Goal: Task Accomplishment & Management: Use online tool/utility

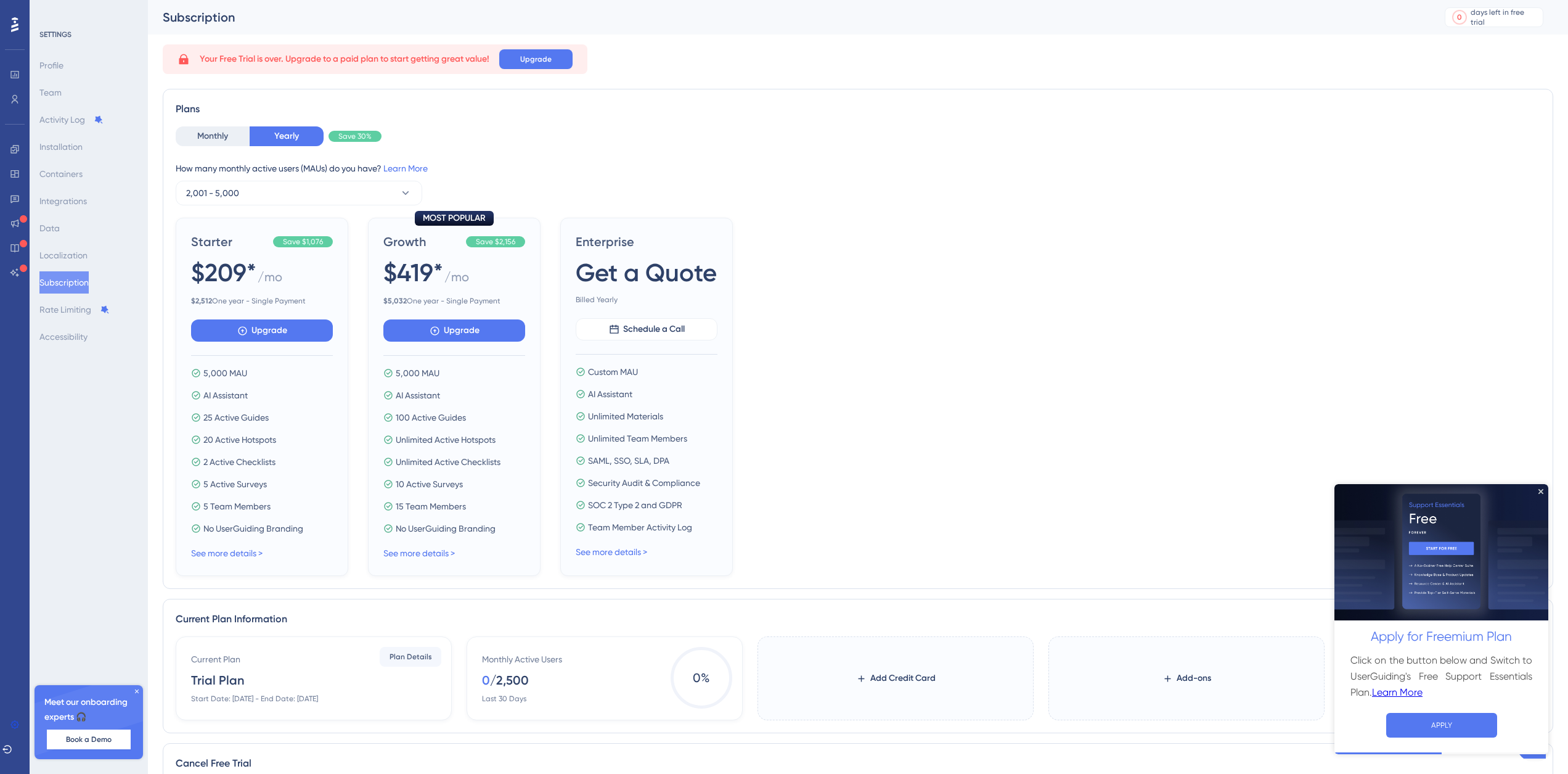
click at [137, 689] on icon at bounding box center [136, 691] width 7 height 7
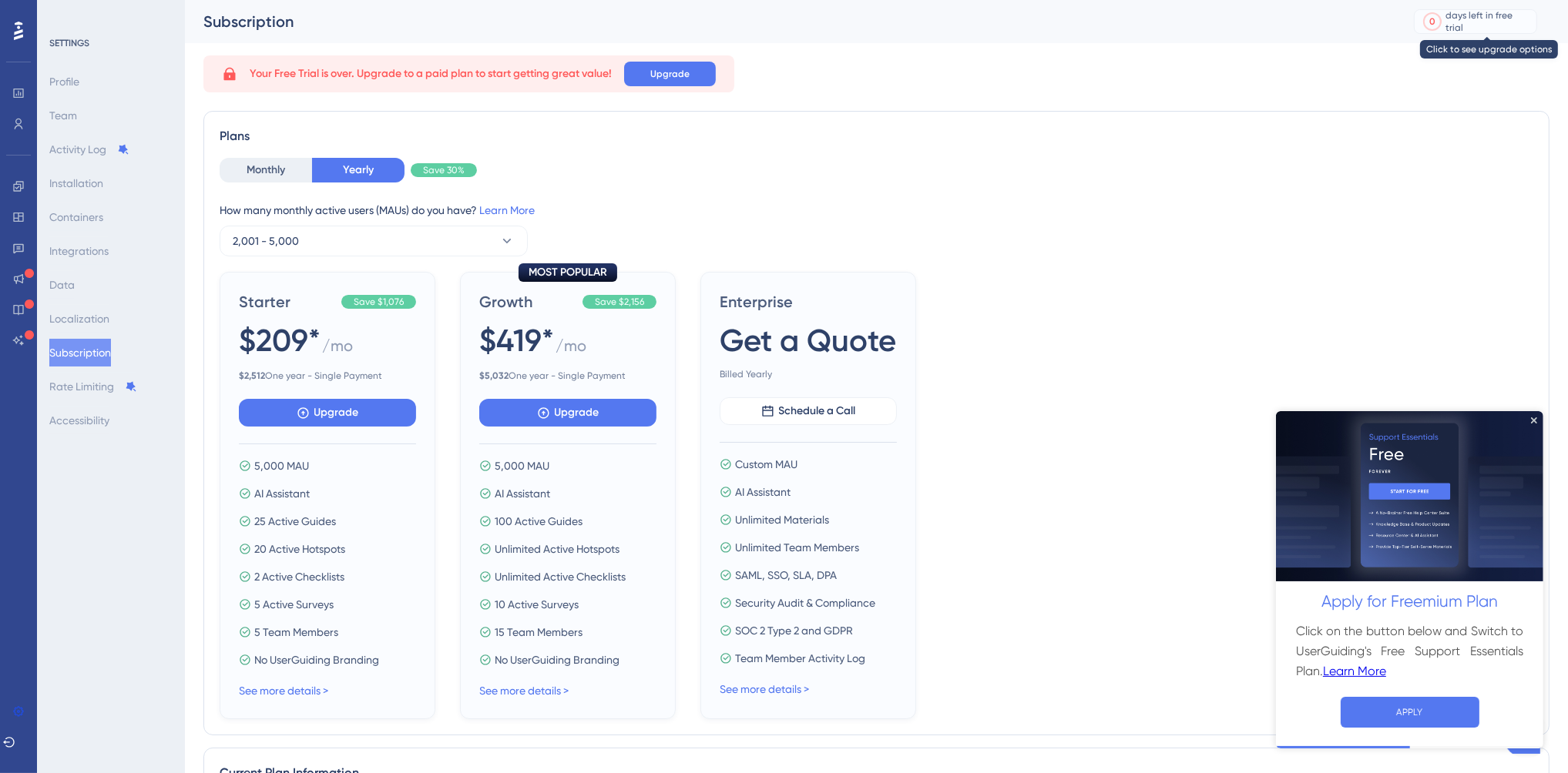
click at [1485, 25] on div "days left in free trial" at bounding box center [1489, 21] width 86 height 25
click at [17, 31] on icon at bounding box center [18, 31] width 9 height 19
click at [1405, 714] on button "APPLY" at bounding box center [1409, 712] width 139 height 31
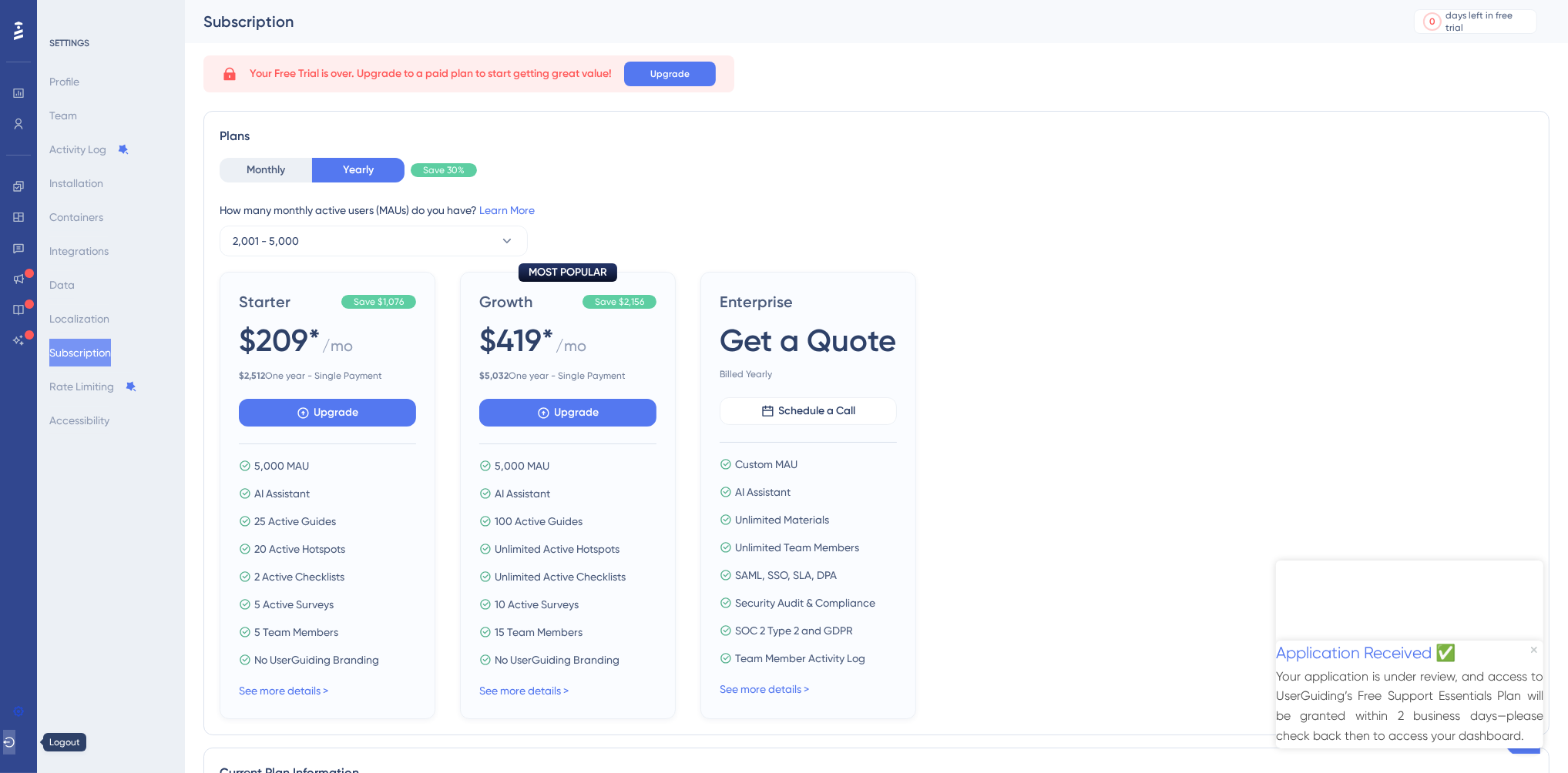
click at [15, 740] on icon at bounding box center [9, 742] width 12 height 12
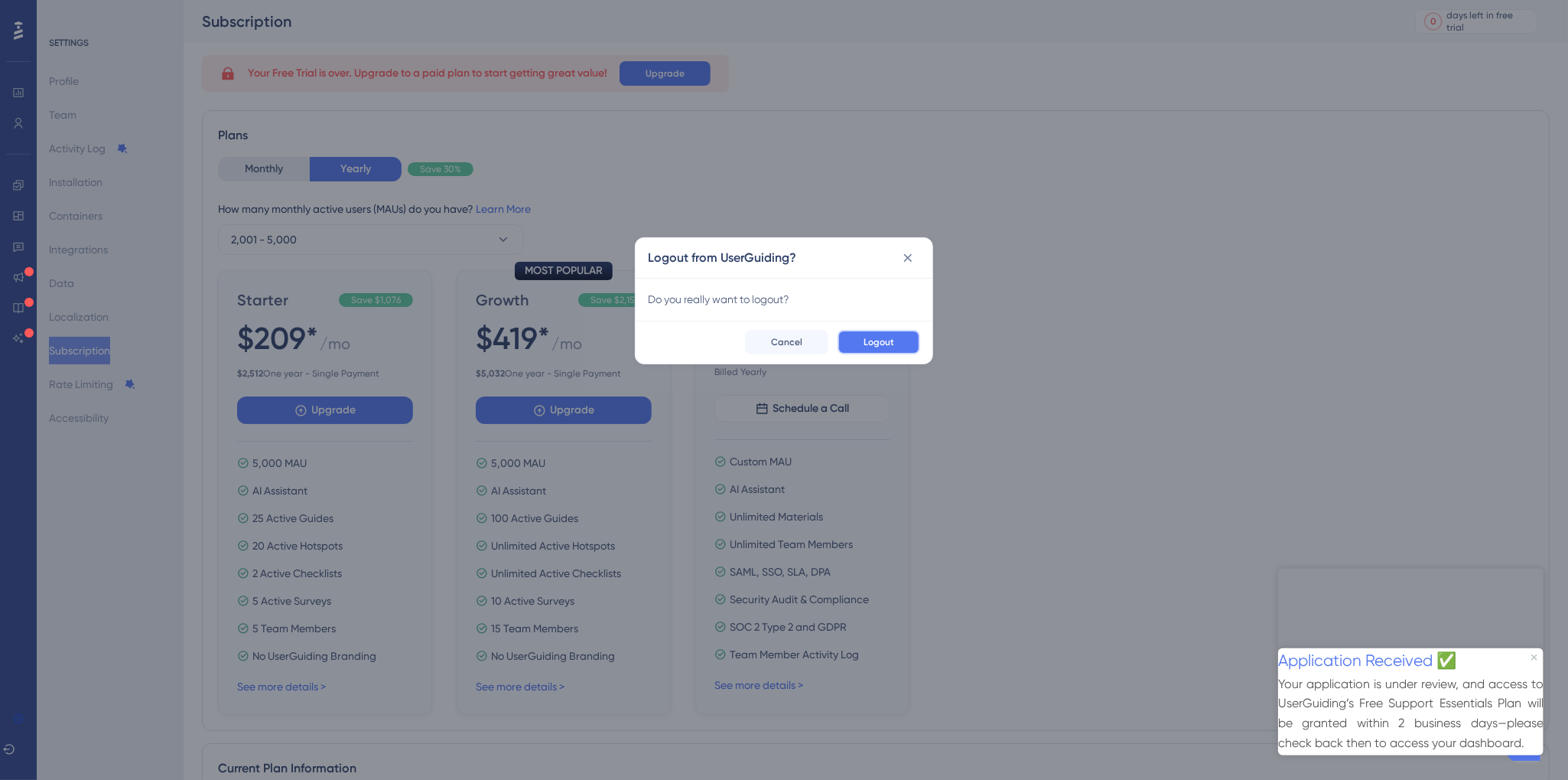
click at [906, 336] on button "Logout" at bounding box center [878, 342] width 83 height 25
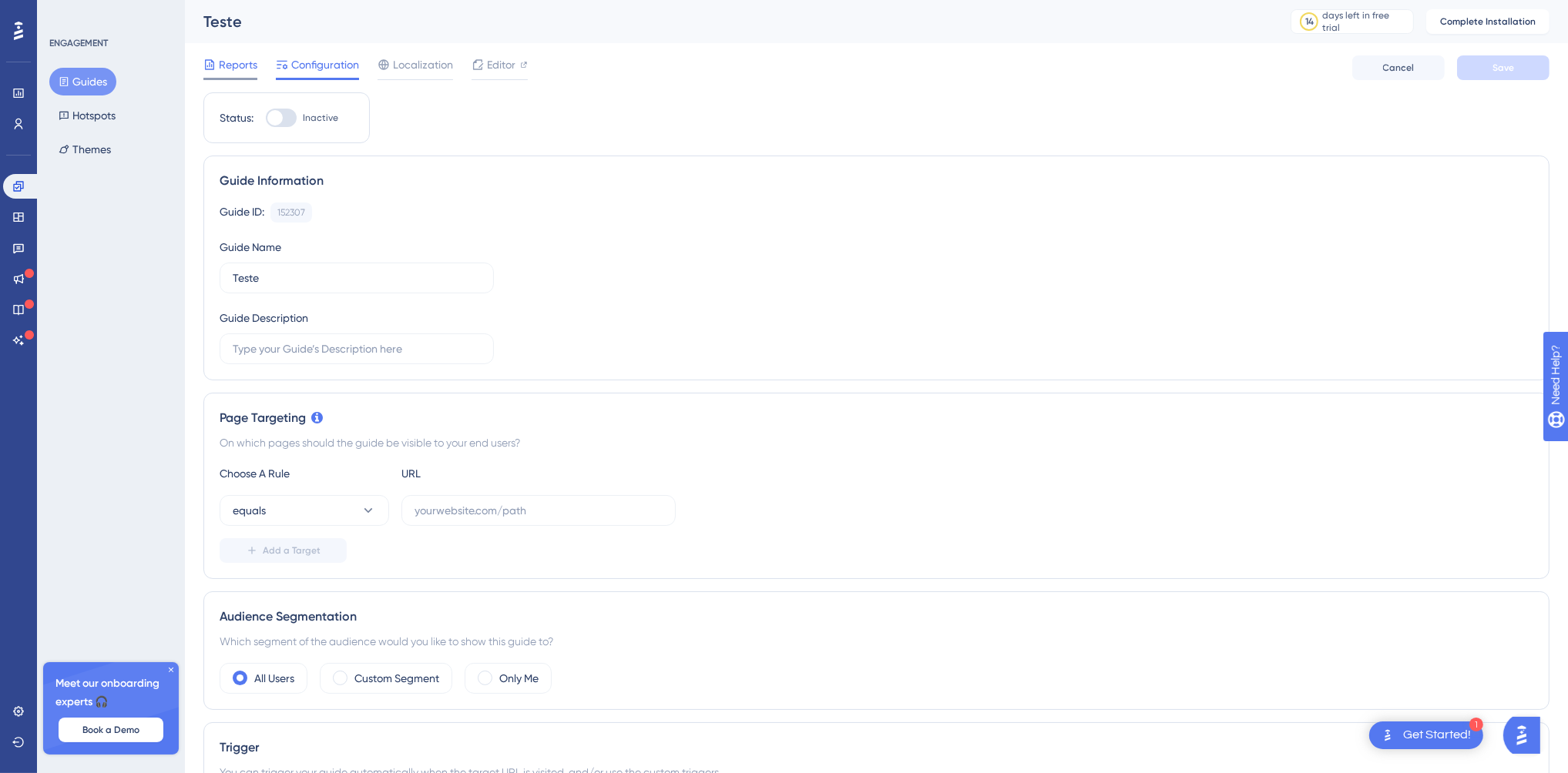
click at [241, 66] on span "Reports" at bounding box center [238, 65] width 39 height 19
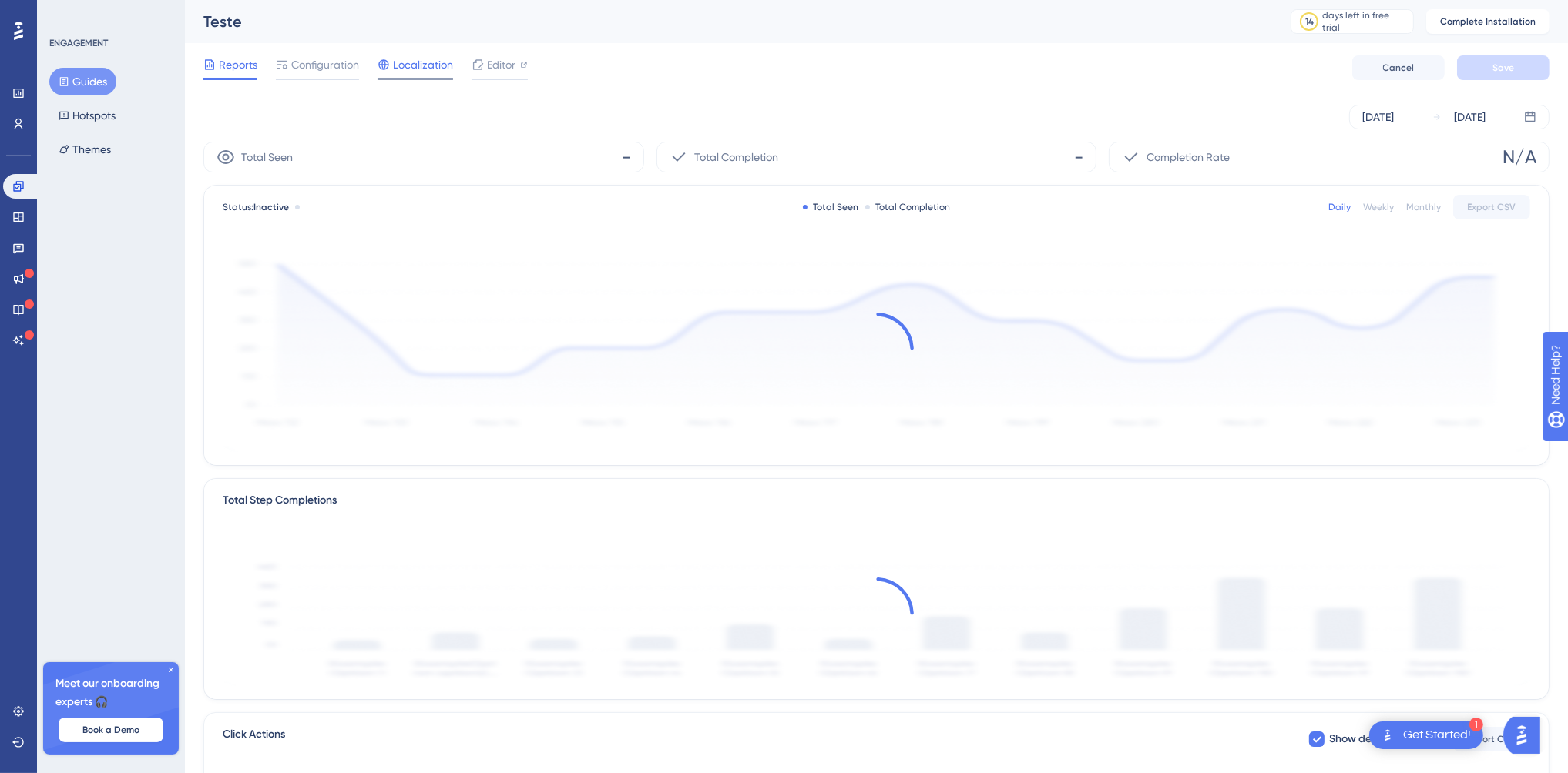
click at [388, 65] on icon at bounding box center [383, 64] width 12 height 12
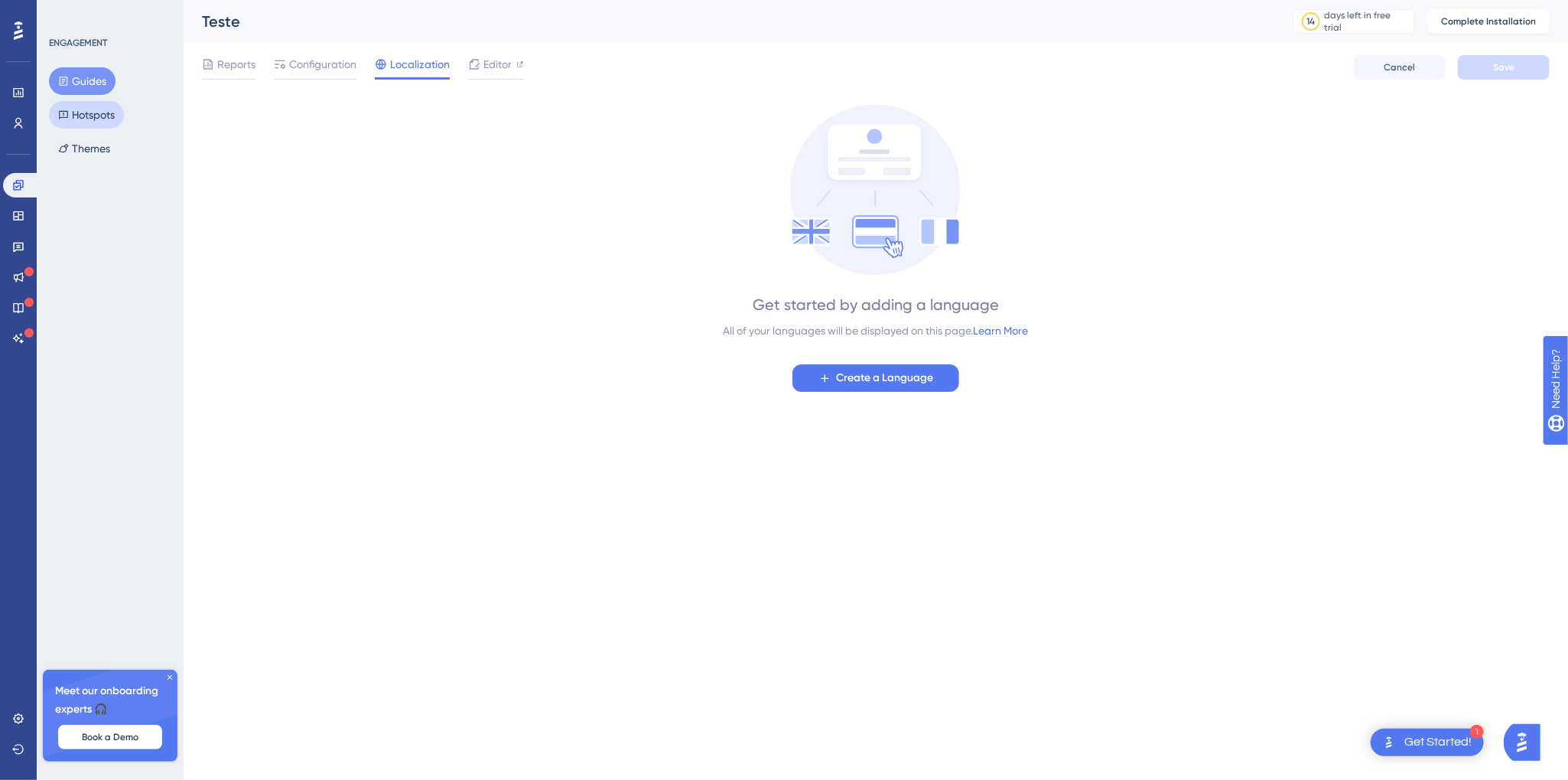
click at [71, 126] on button "Hotspots" at bounding box center [86, 115] width 75 height 27
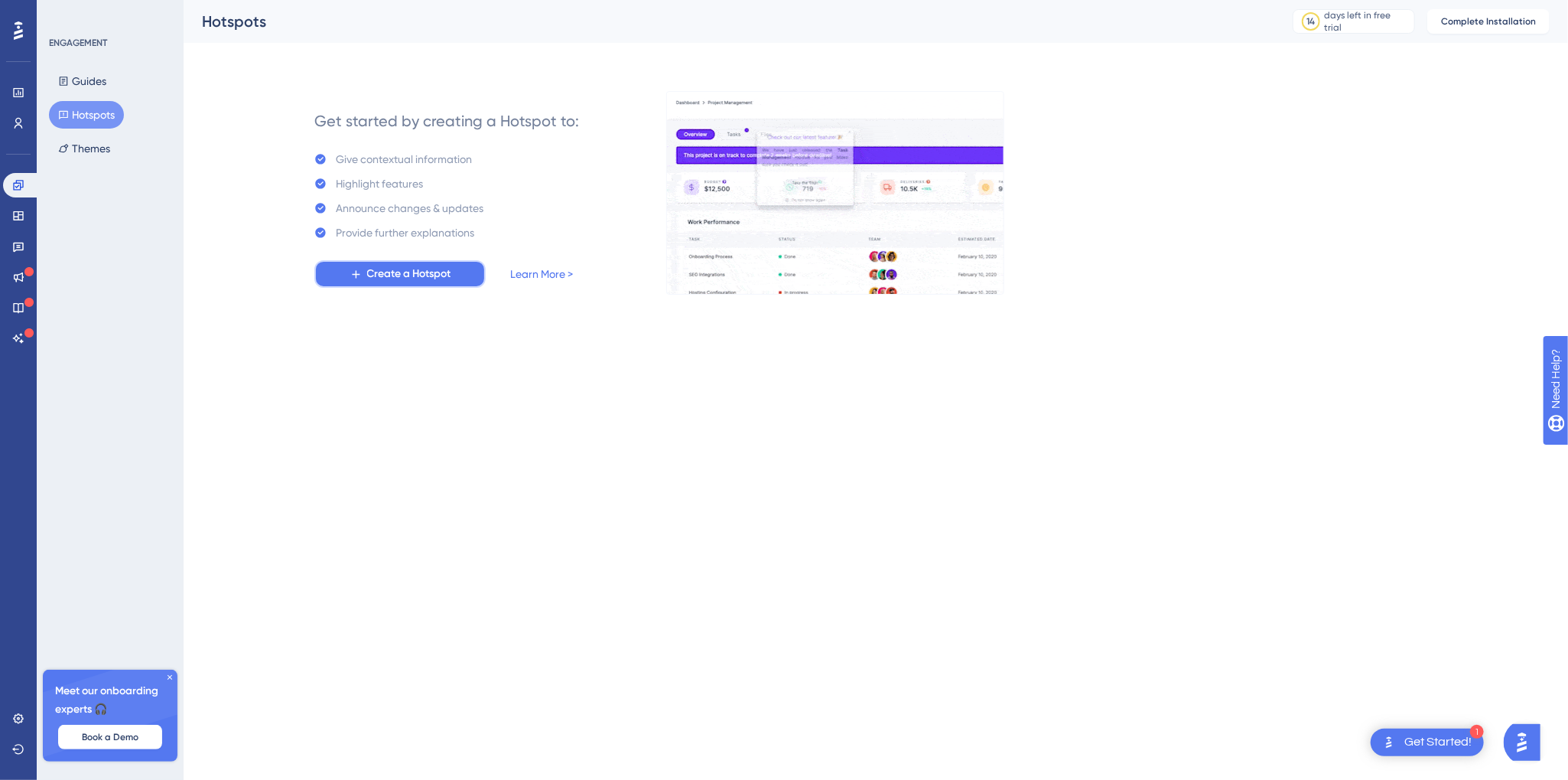
click at [418, 273] on span "Create a Hotspot" at bounding box center [409, 274] width 84 height 18
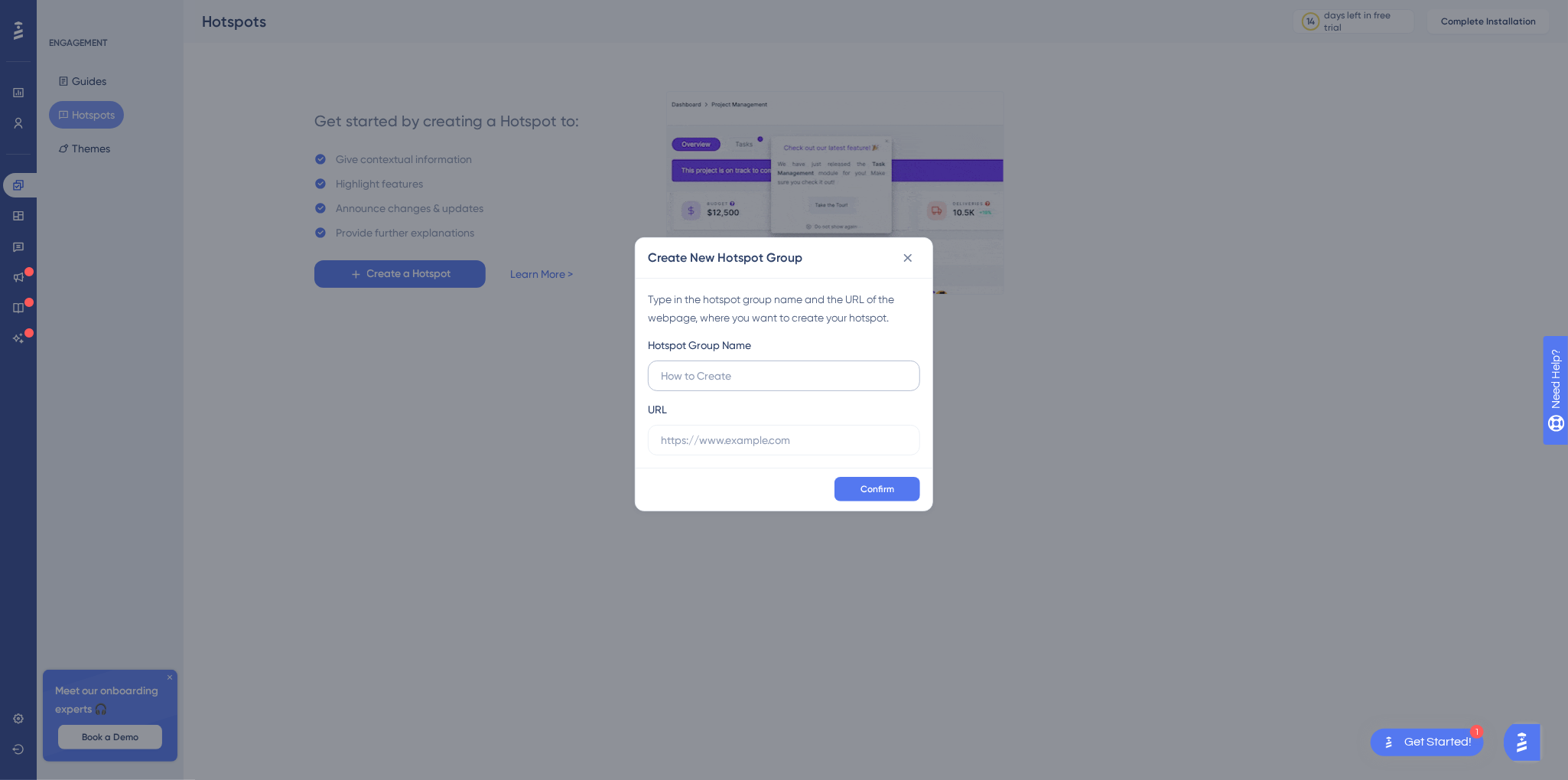
click at [821, 375] on input "text" at bounding box center [784, 376] width 246 height 17
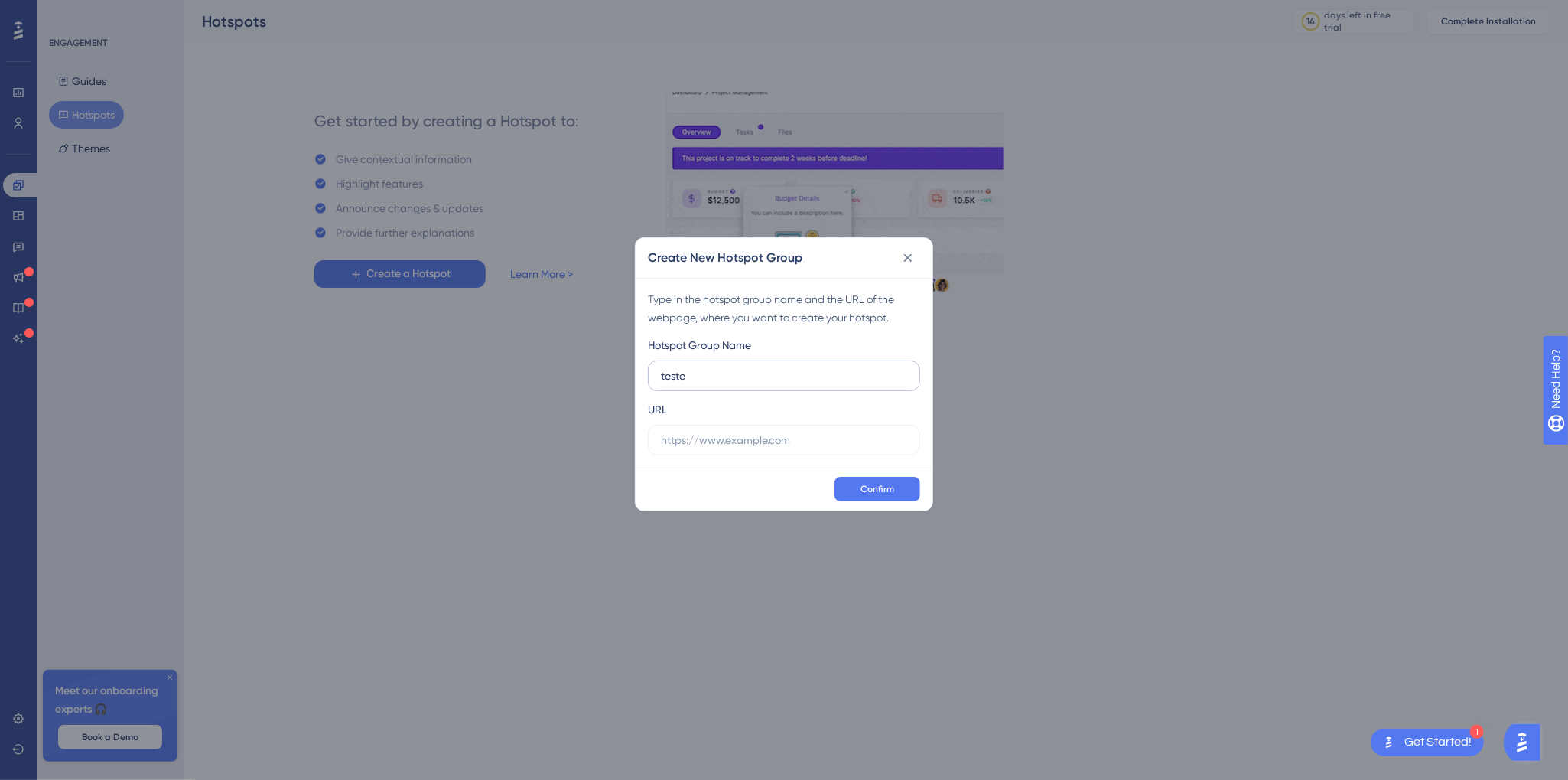
type input "teste"
paste input "[URL][DOMAIN_NAME]"
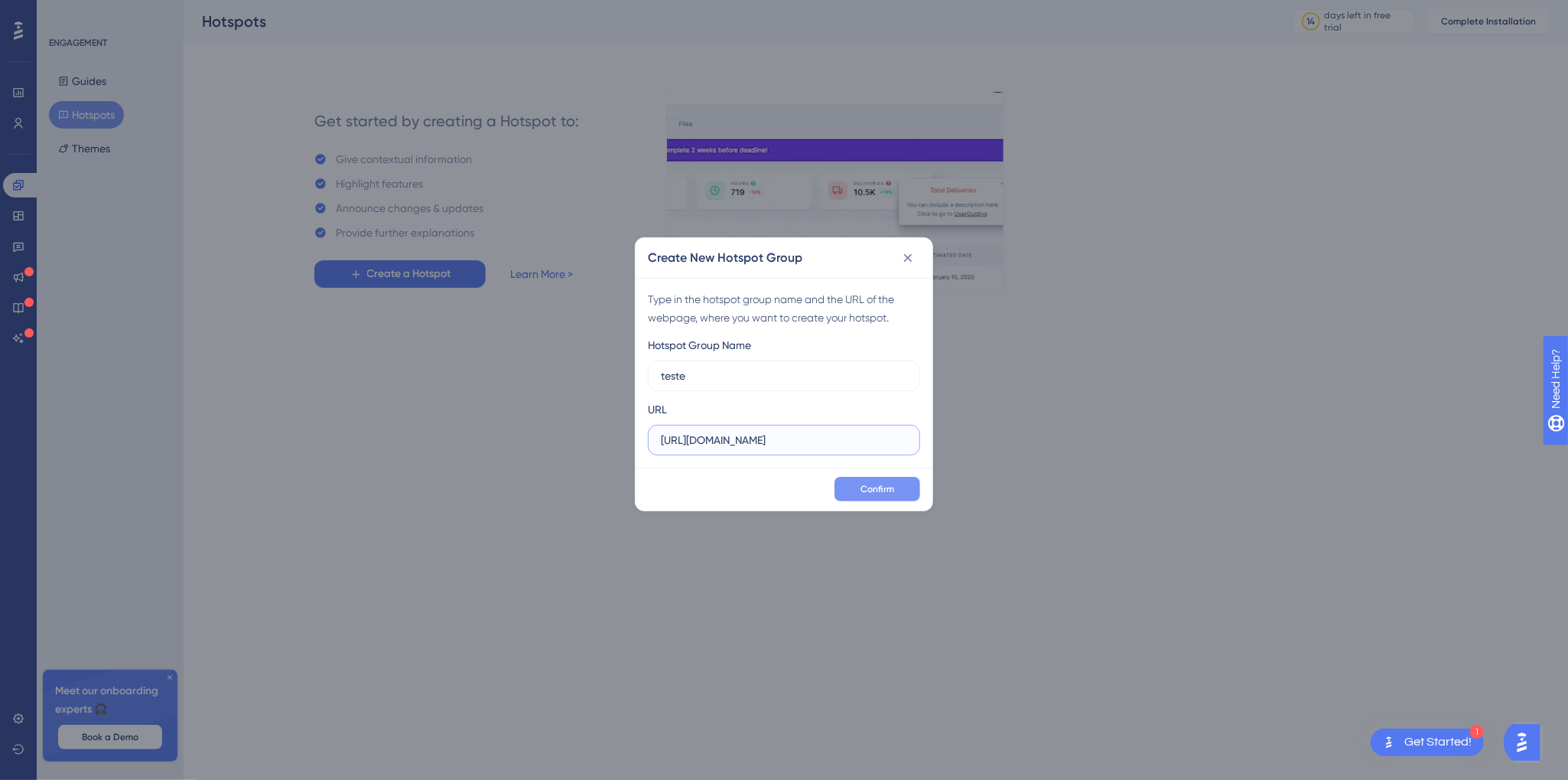
type input "[URL][DOMAIN_NAME]"
click at [874, 487] on span "Confirm" at bounding box center [877, 489] width 34 height 12
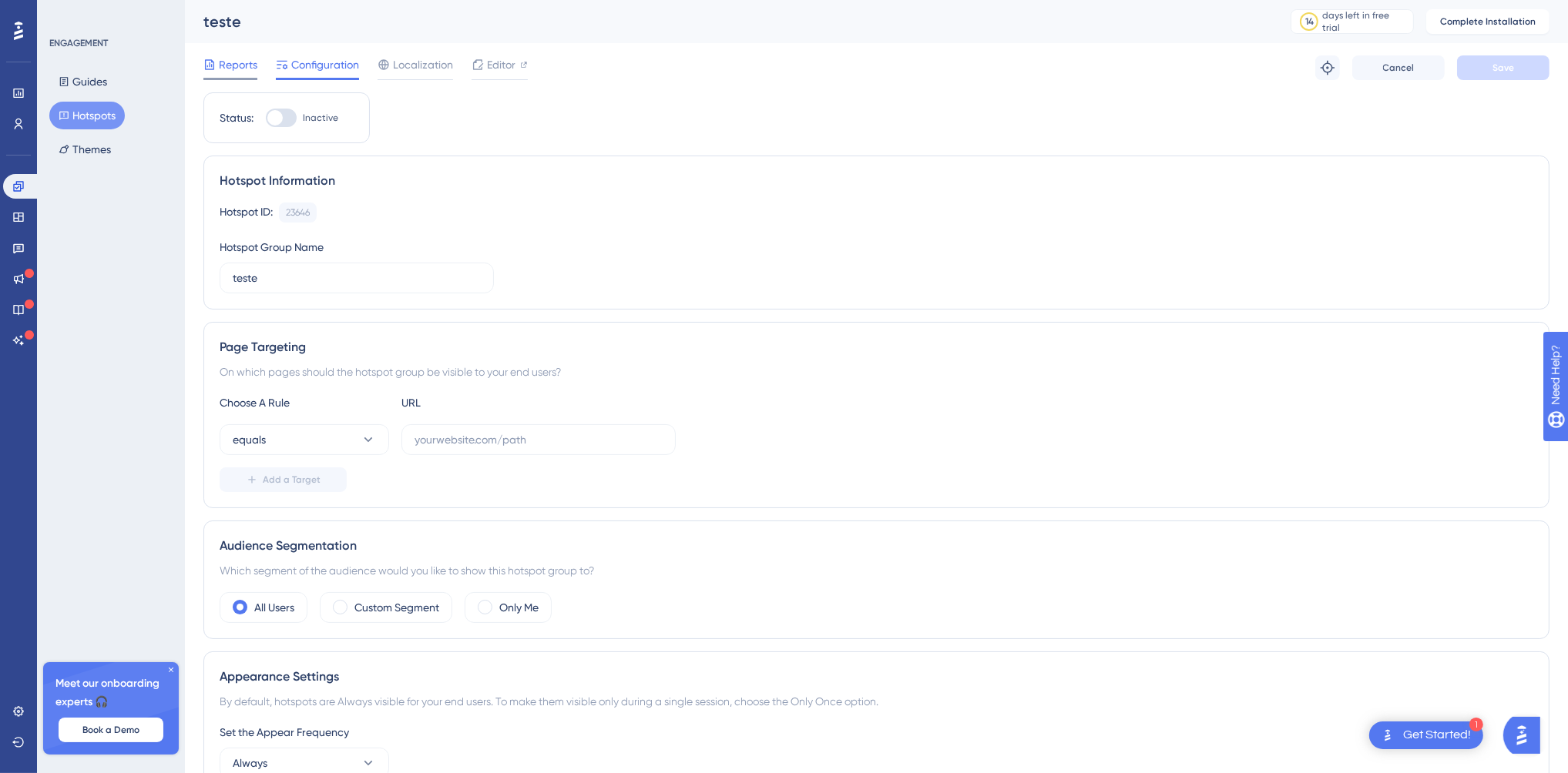
click at [242, 69] on span "Reports" at bounding box center [238, 65] width 39 height 19
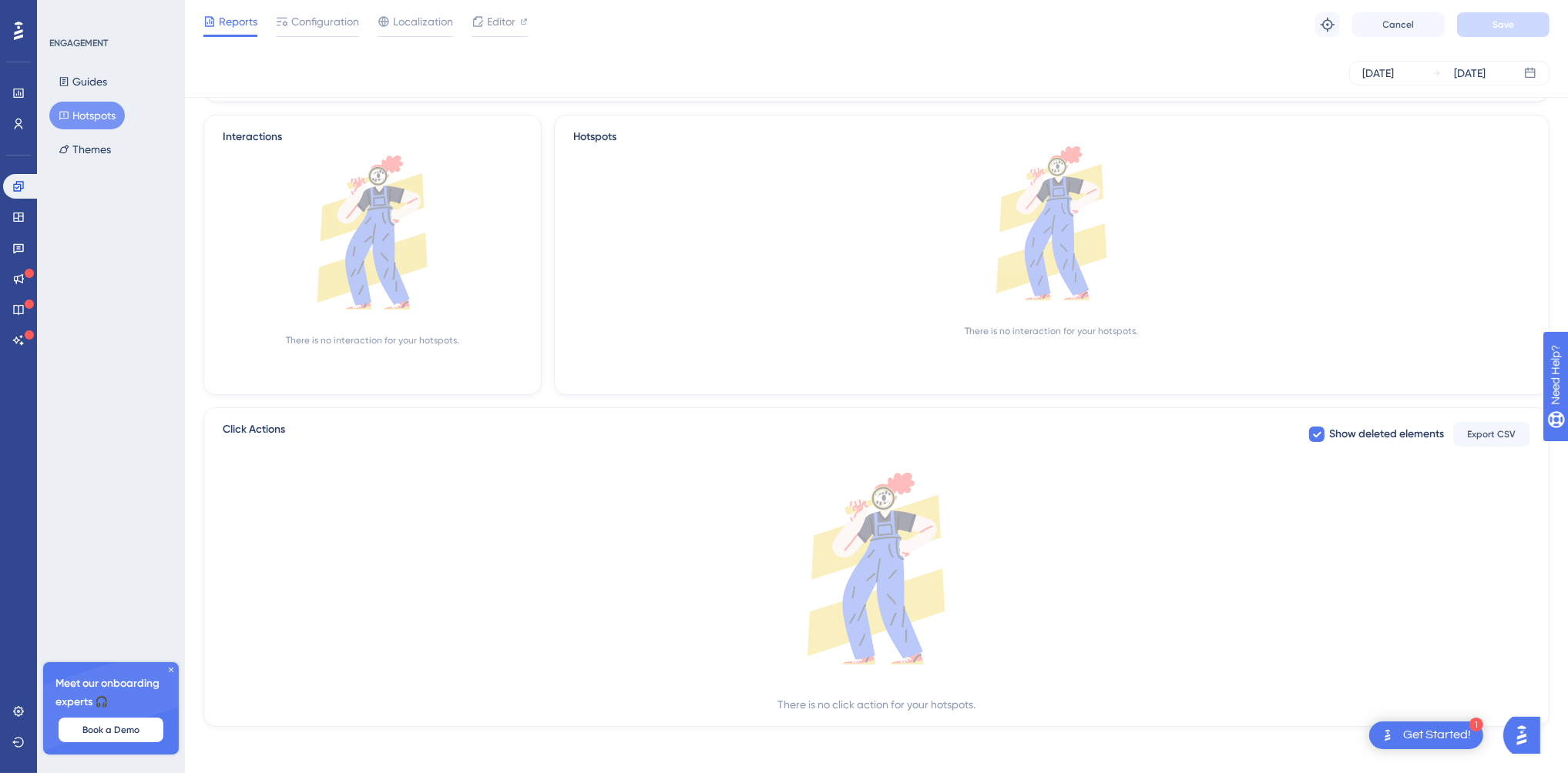
scroll to position [317, 0]
click at [99, 146] on button "Themes" at bounding box center [85, 149] width 71 height 27
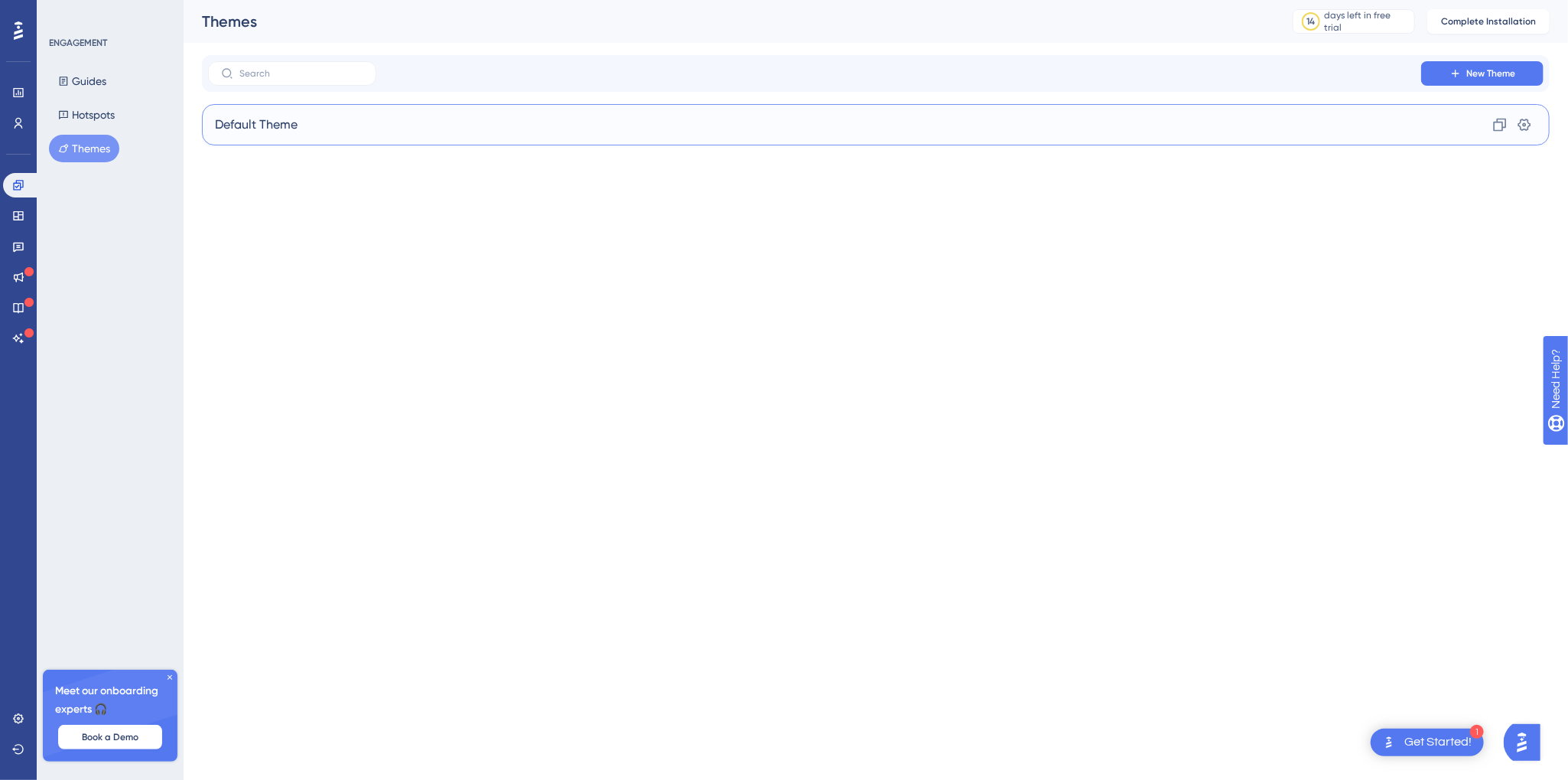
click at [229, 114] on div "Default Theme Clone Settings" at bounding box center [876, 124] width 1347 height 41
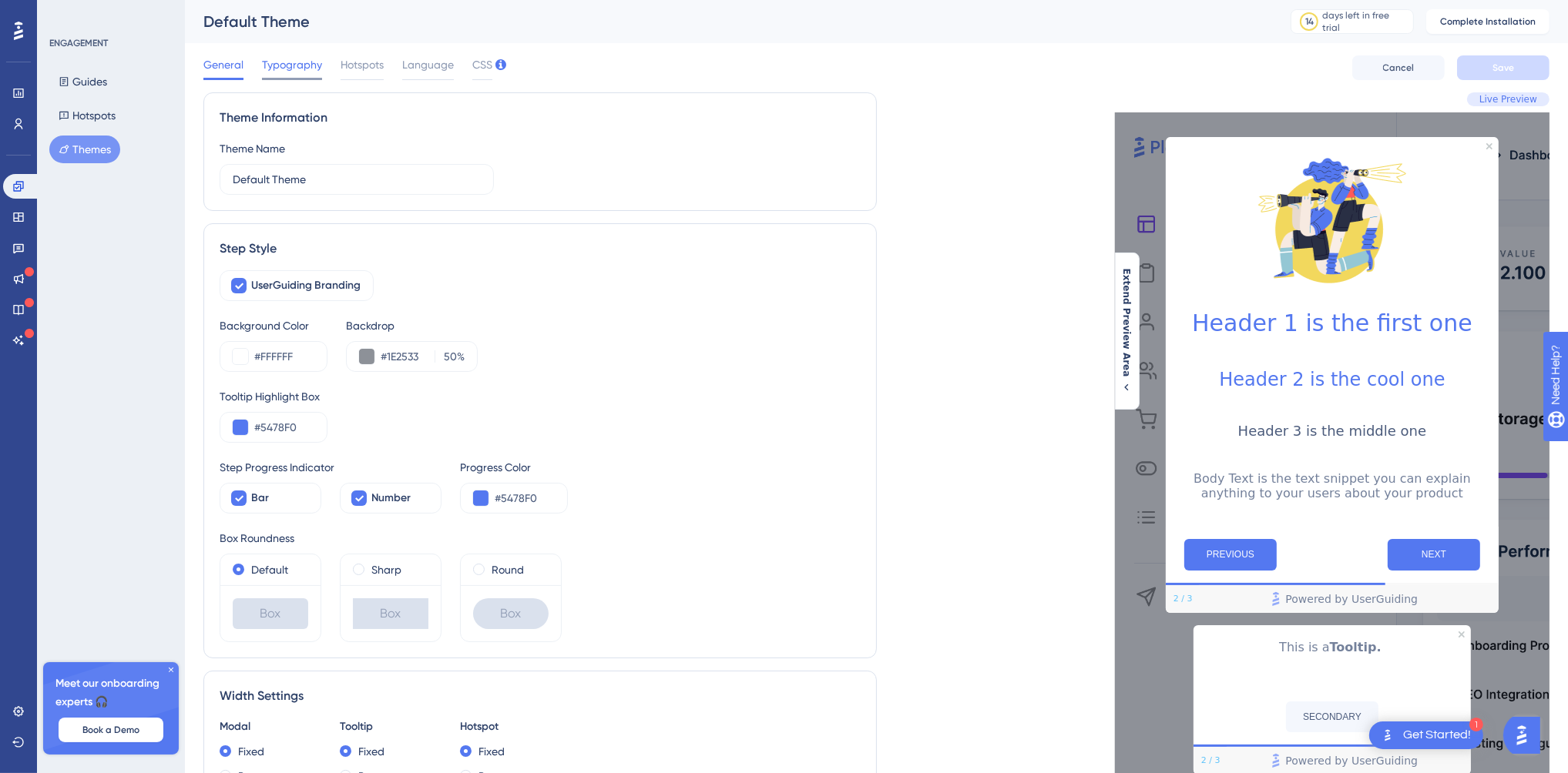
click at [306, 65] on span "Typography" at bounding box center [292, 65] width 60 height 19
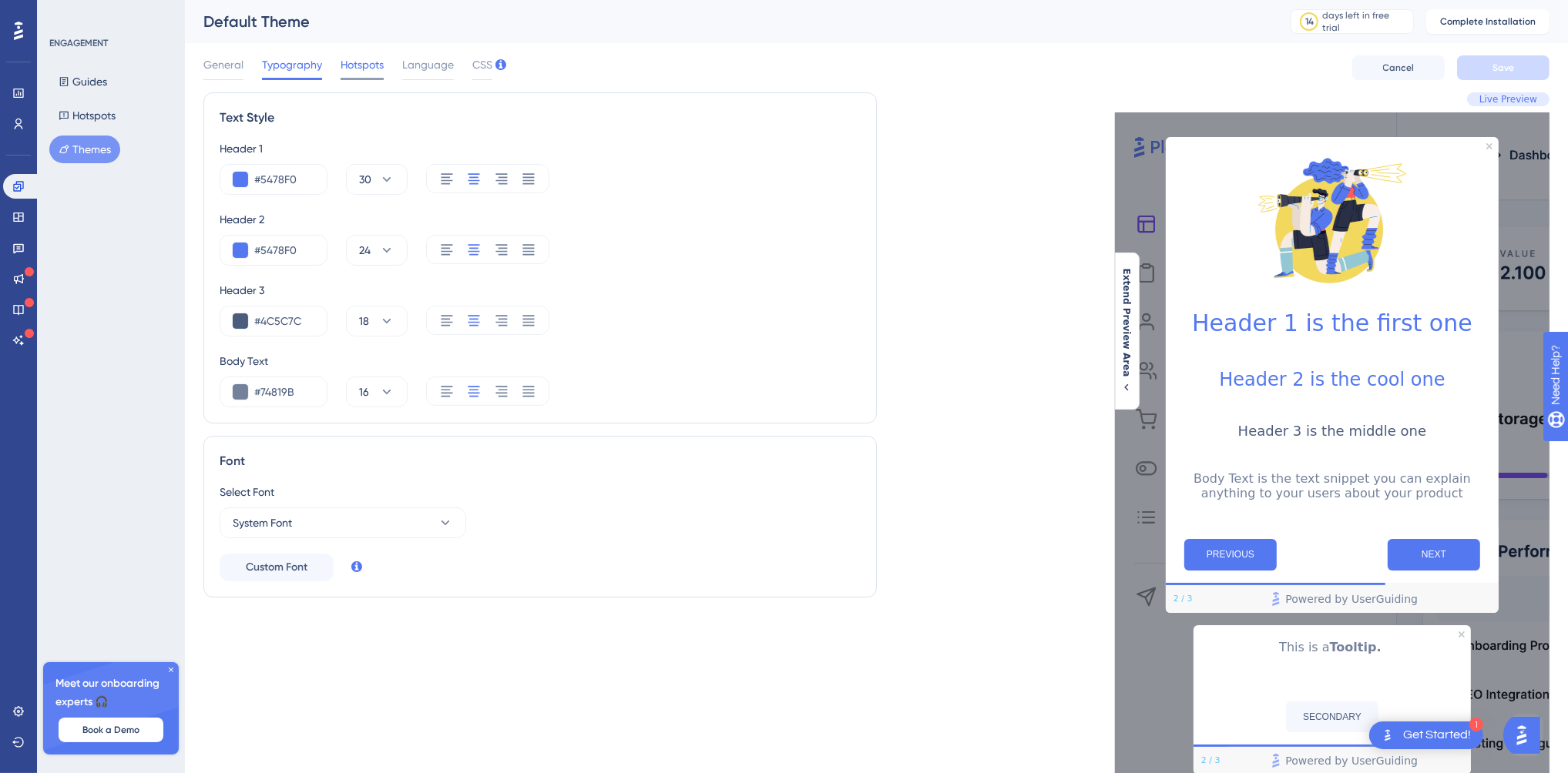
click at [364, 62] on span "Hotspots" at bounding box center [362, 65] width 43 height 19
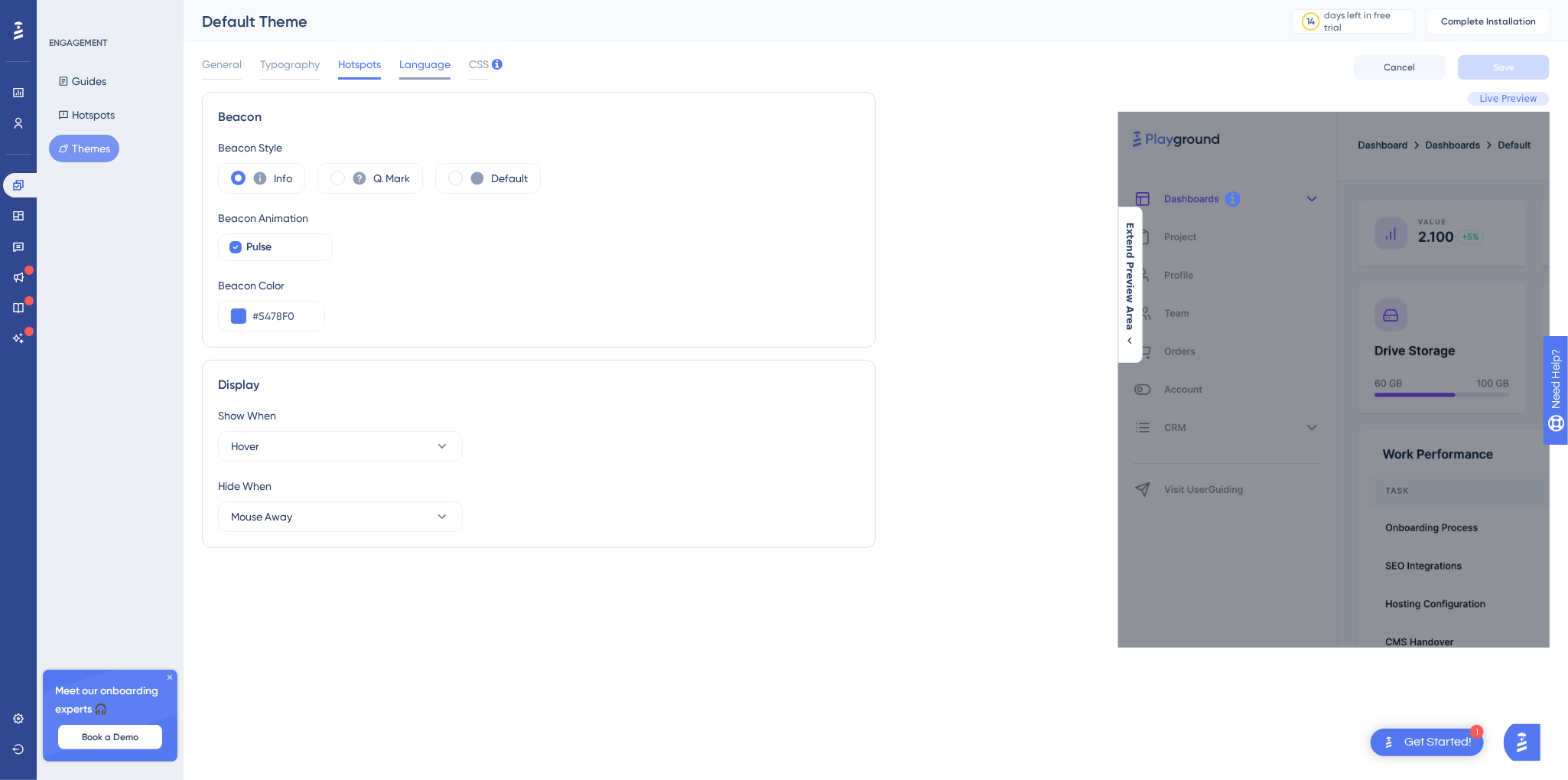
click at [430, 60] on span "Language" at bounding box center [425, 64] width 51 height 18
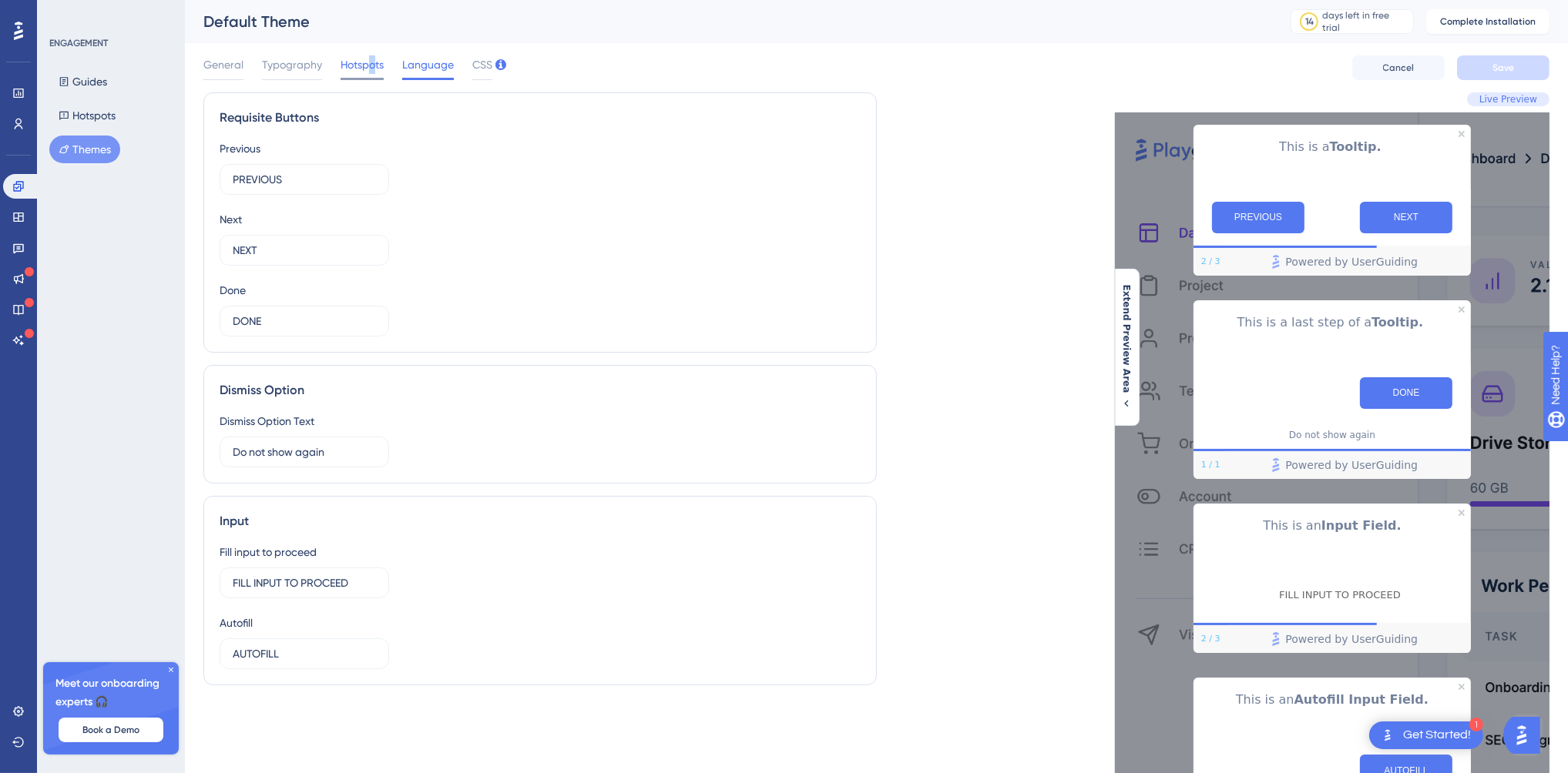
click at [371, 66] on span "Hotspots" at bounding box center [362, 65] width 43 height 19
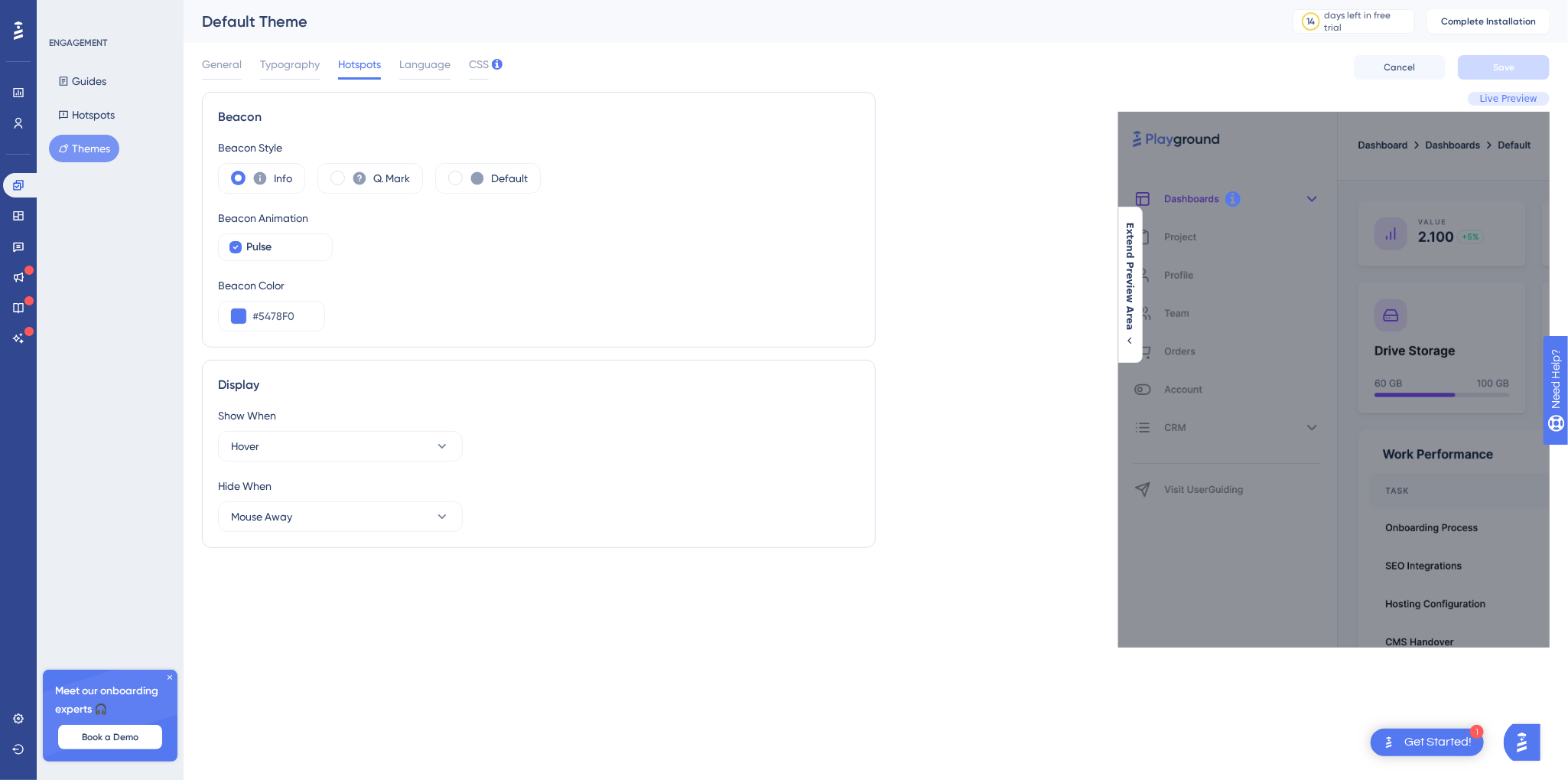
click at [115, 87] on div "Guides Hotspots Themes" at bounding box center [111, 115] width 124 height 95
click at [88, 79] on button "Guides" at bounding box center [82, 81] width 67 height 27
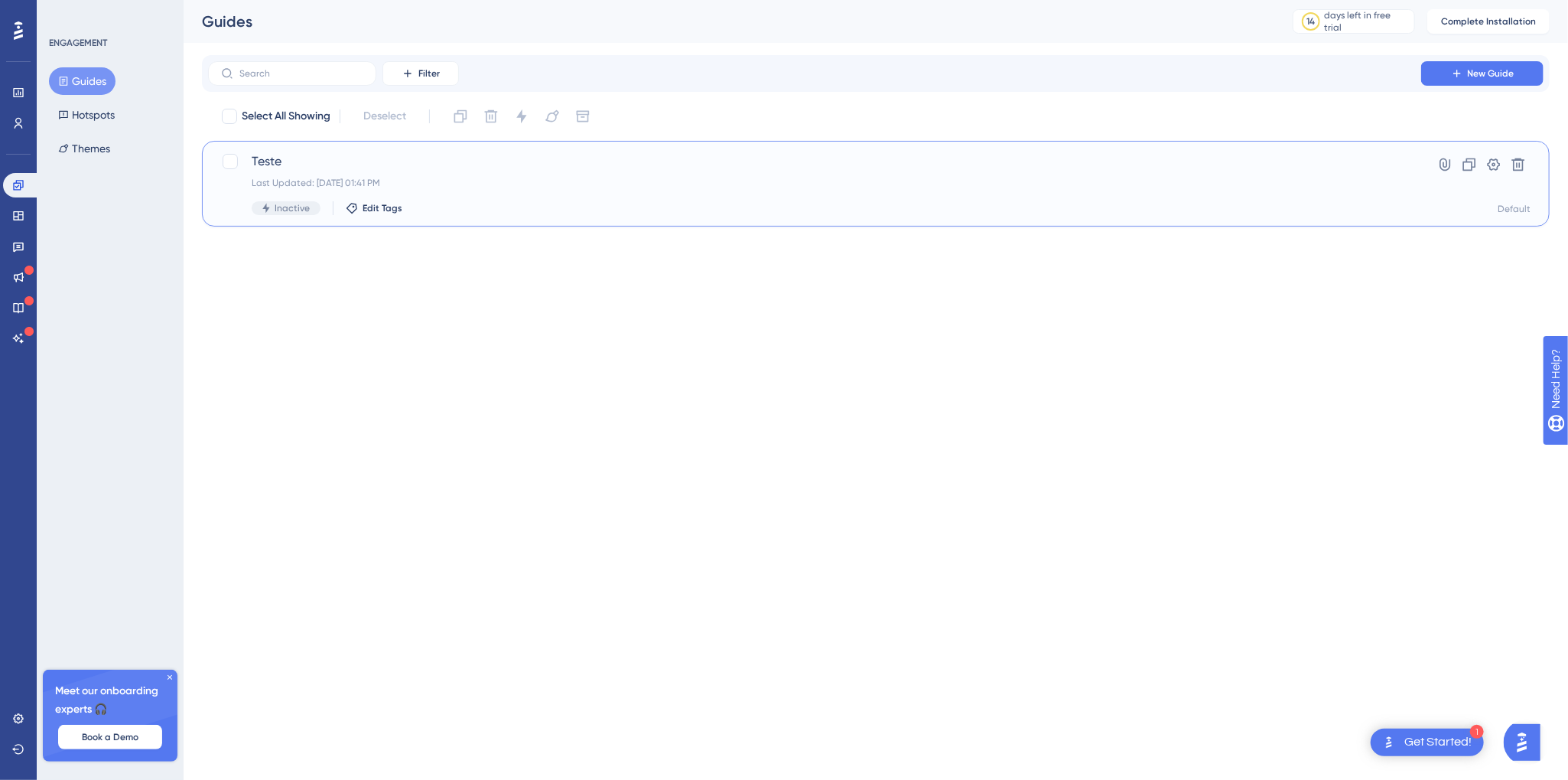
click at [343, 164] on span "Teste" at bounding box center [815, 161] width 1126 height 18
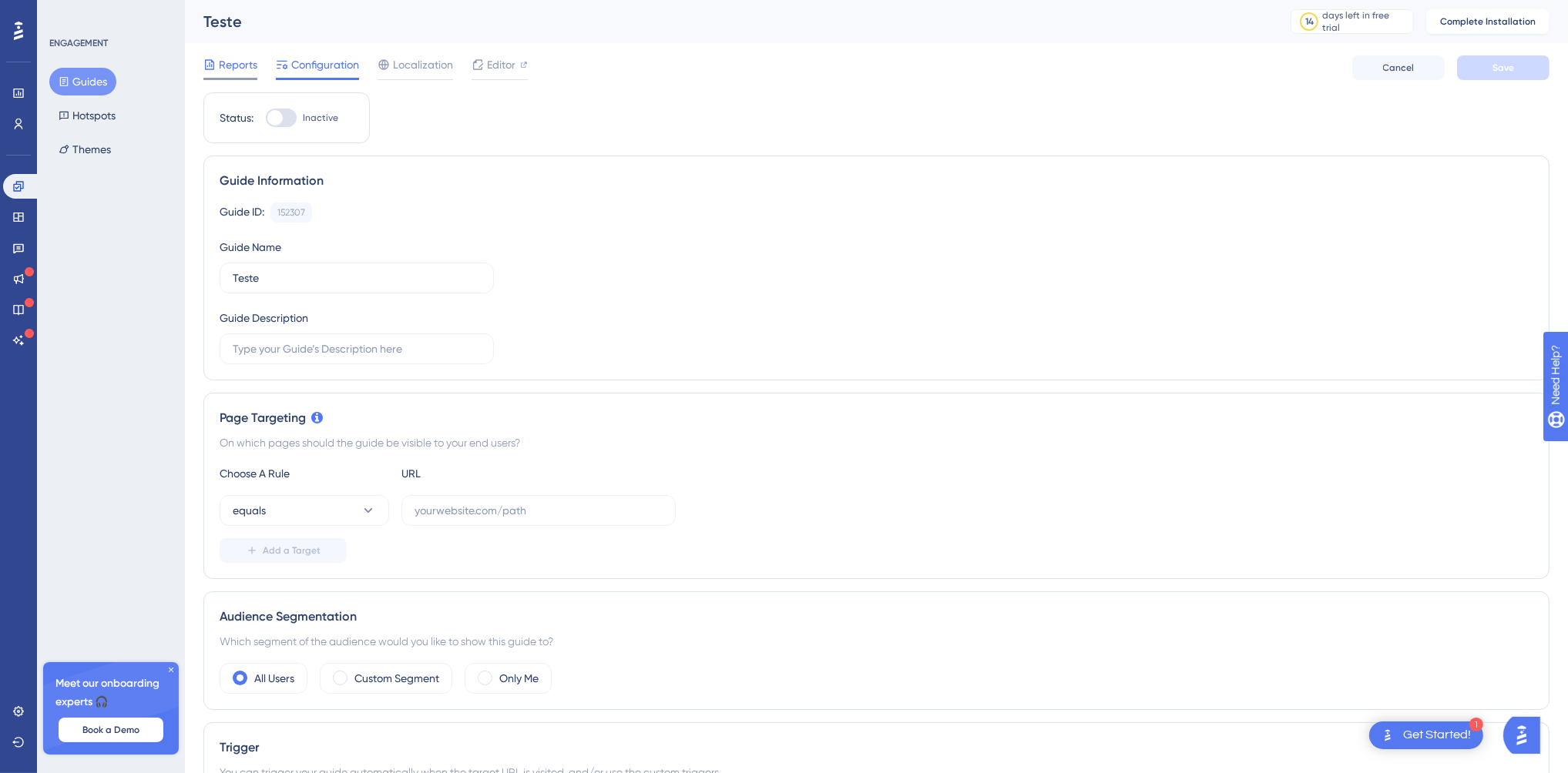
click at [231, 58] on span "Reports" at bounding box center [238, 65] width 39 height 19
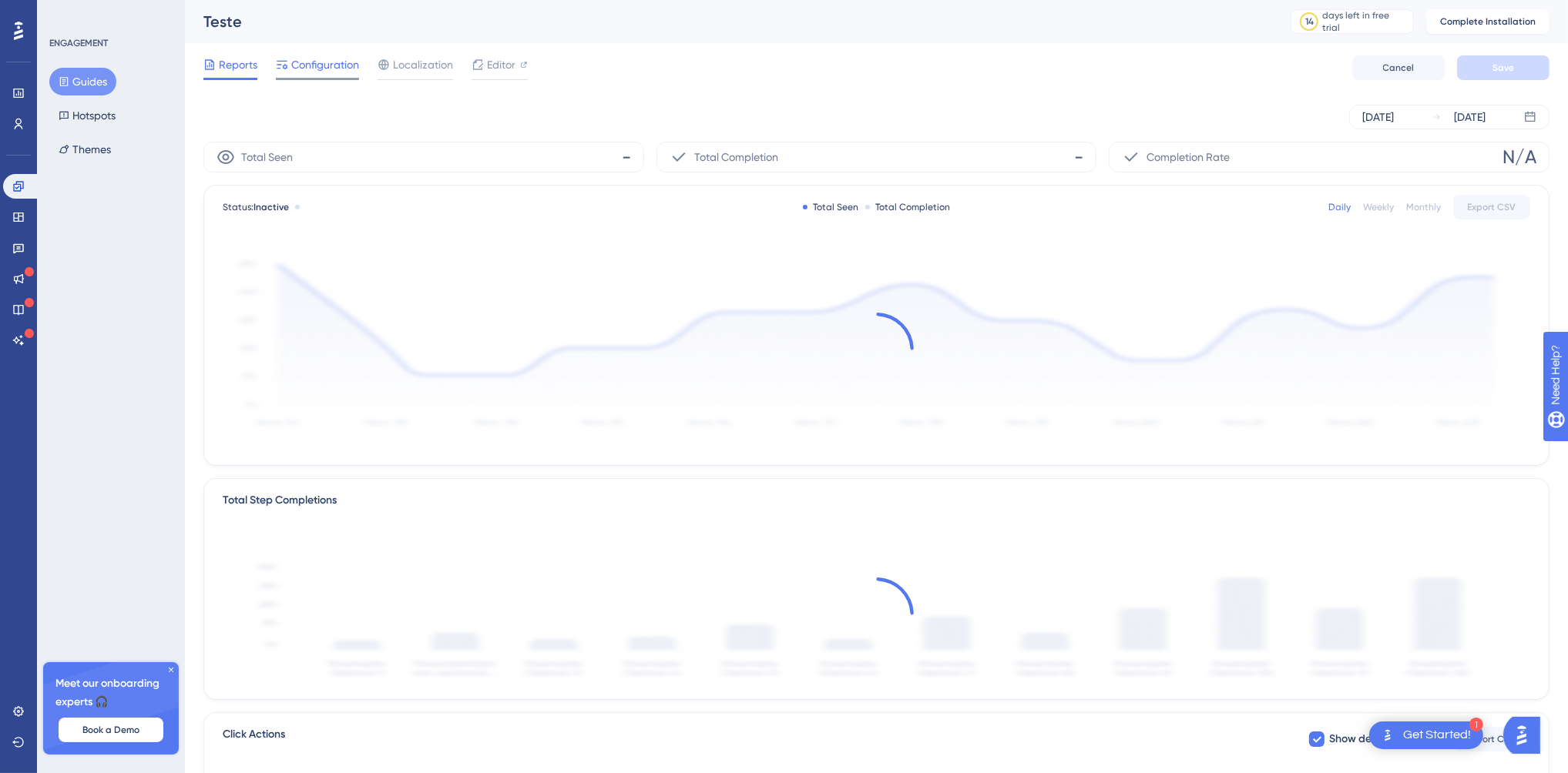
click at [308, 75] on div "Configuration" at bounding box center [317, 68] width 83 height 25
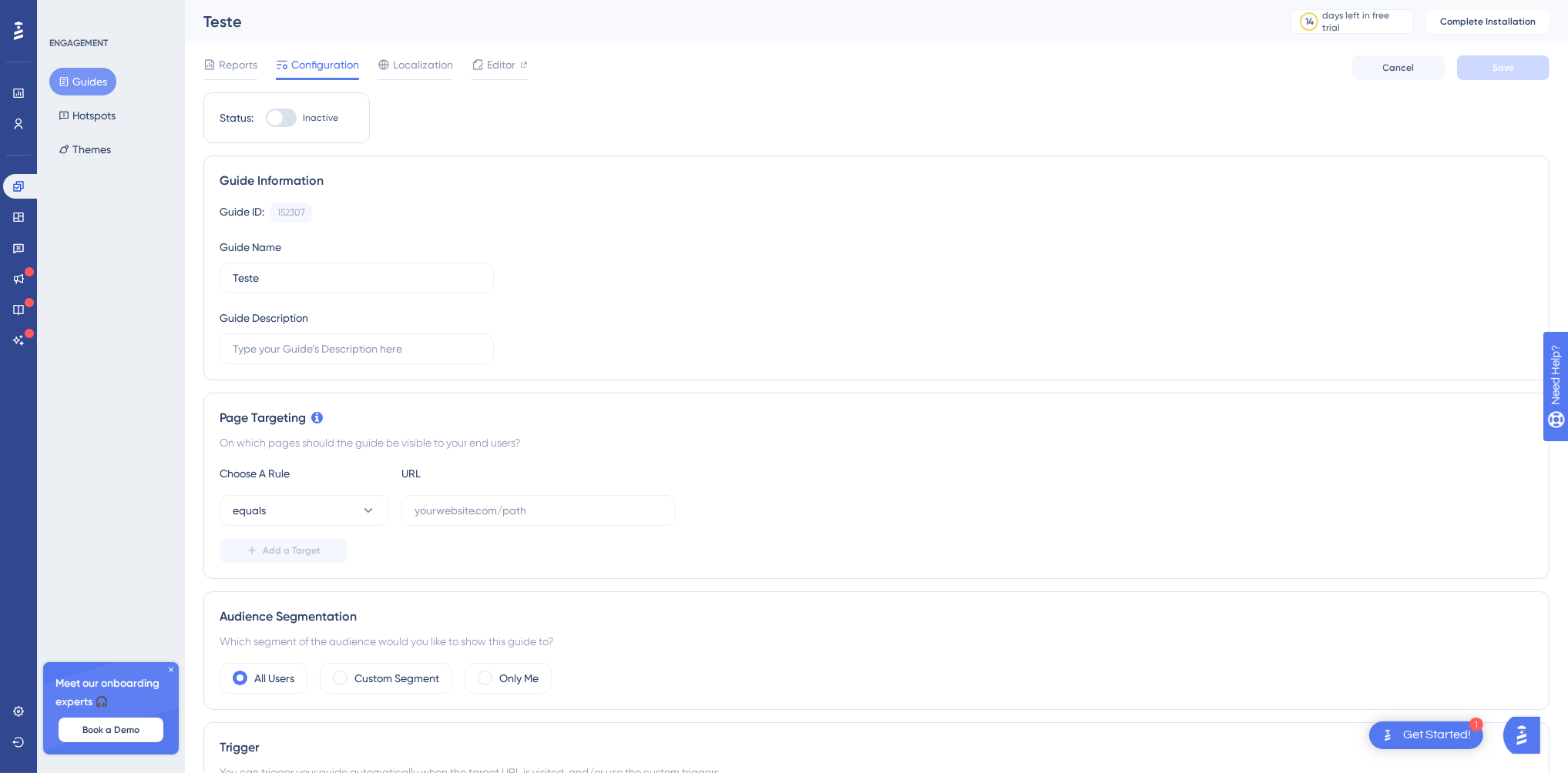
click at [282, 121] on div at bounding box center [281, 117] width 31 height 19
click at [277, 120] on div at bounding box center [275, 117] width 15 height 15
click at [266, 119] on input "Inactive" at bounding box center [265, 118] width 1 height 1
checkbox input "false"
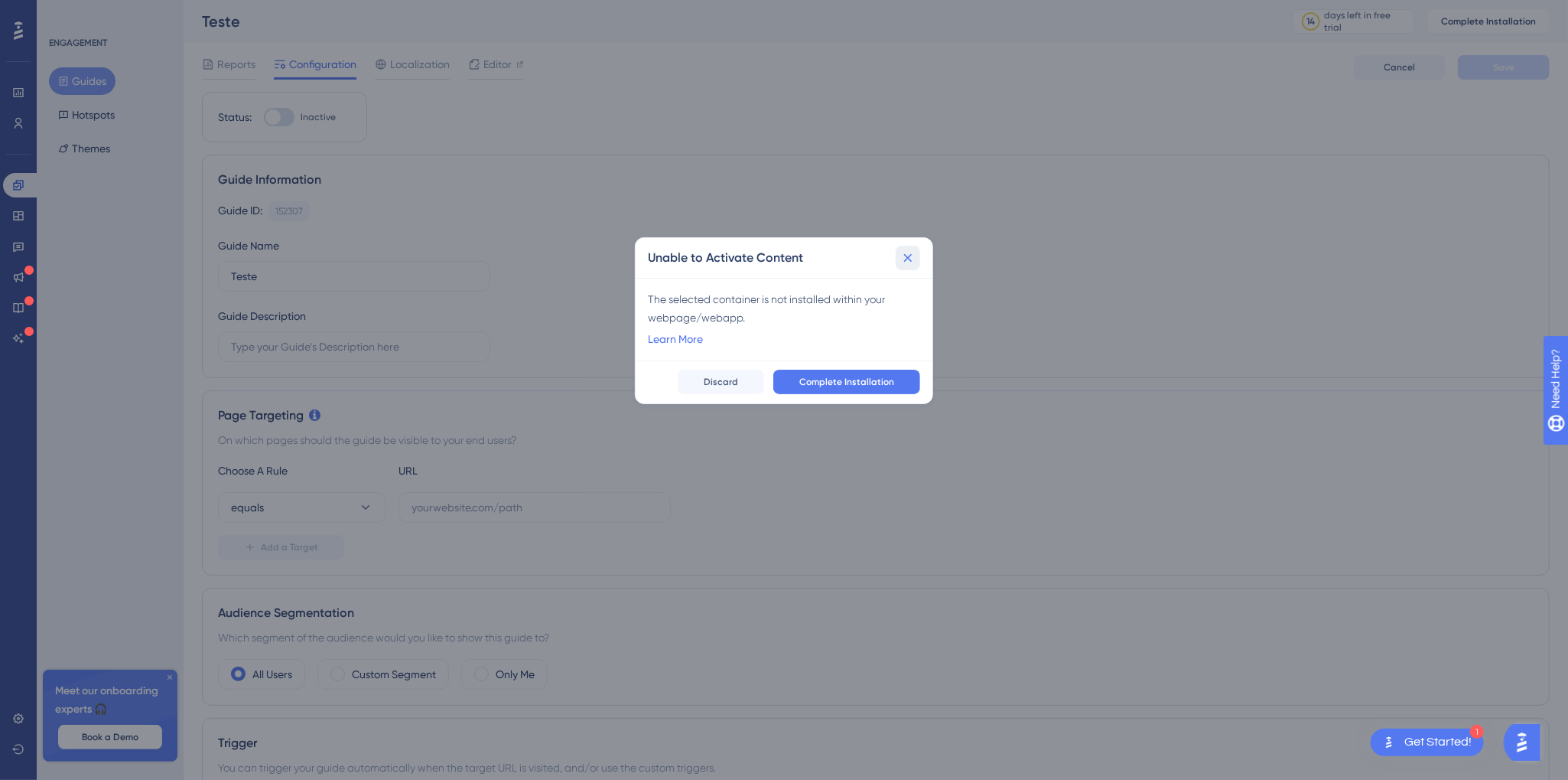
click at [910, 259] on icon at bounding box center [908, 258] width 8 height 8
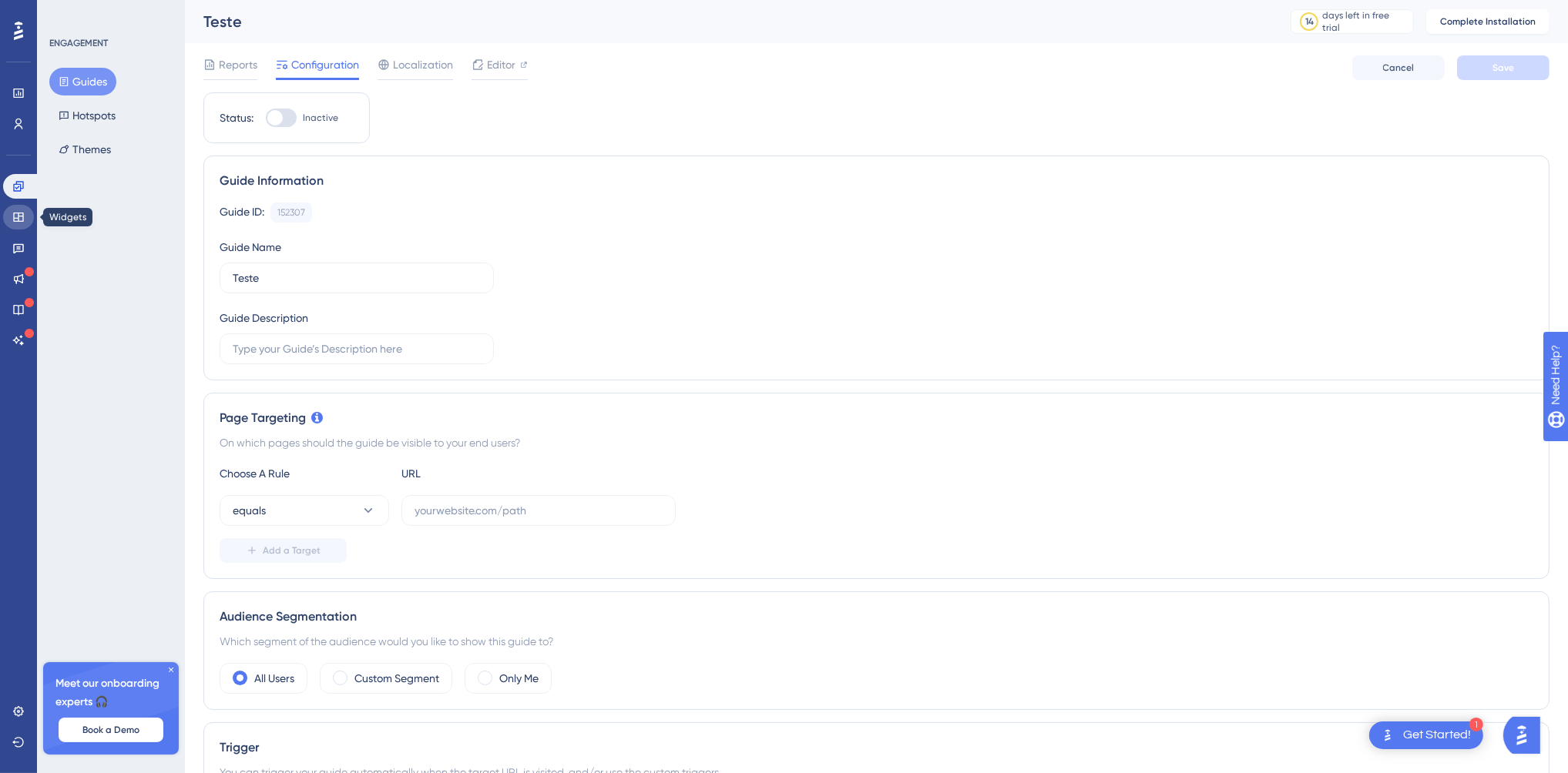
click at [17, 213] on icon at bounding box center [18, 216] width 12 height 12
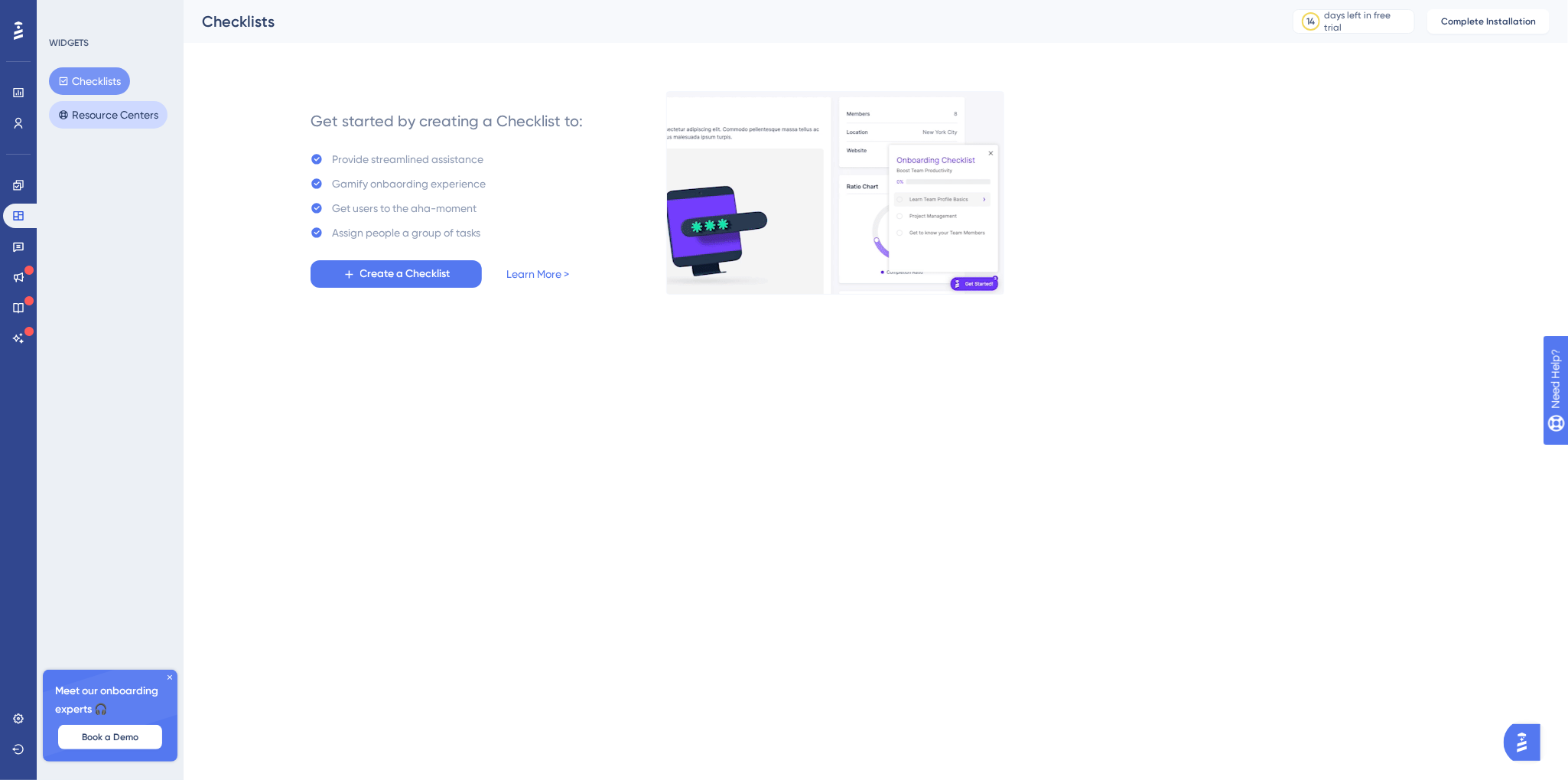
click at [92, 116] on button "Resource Centers" at bounding box center [108, 115] width 119 height 27
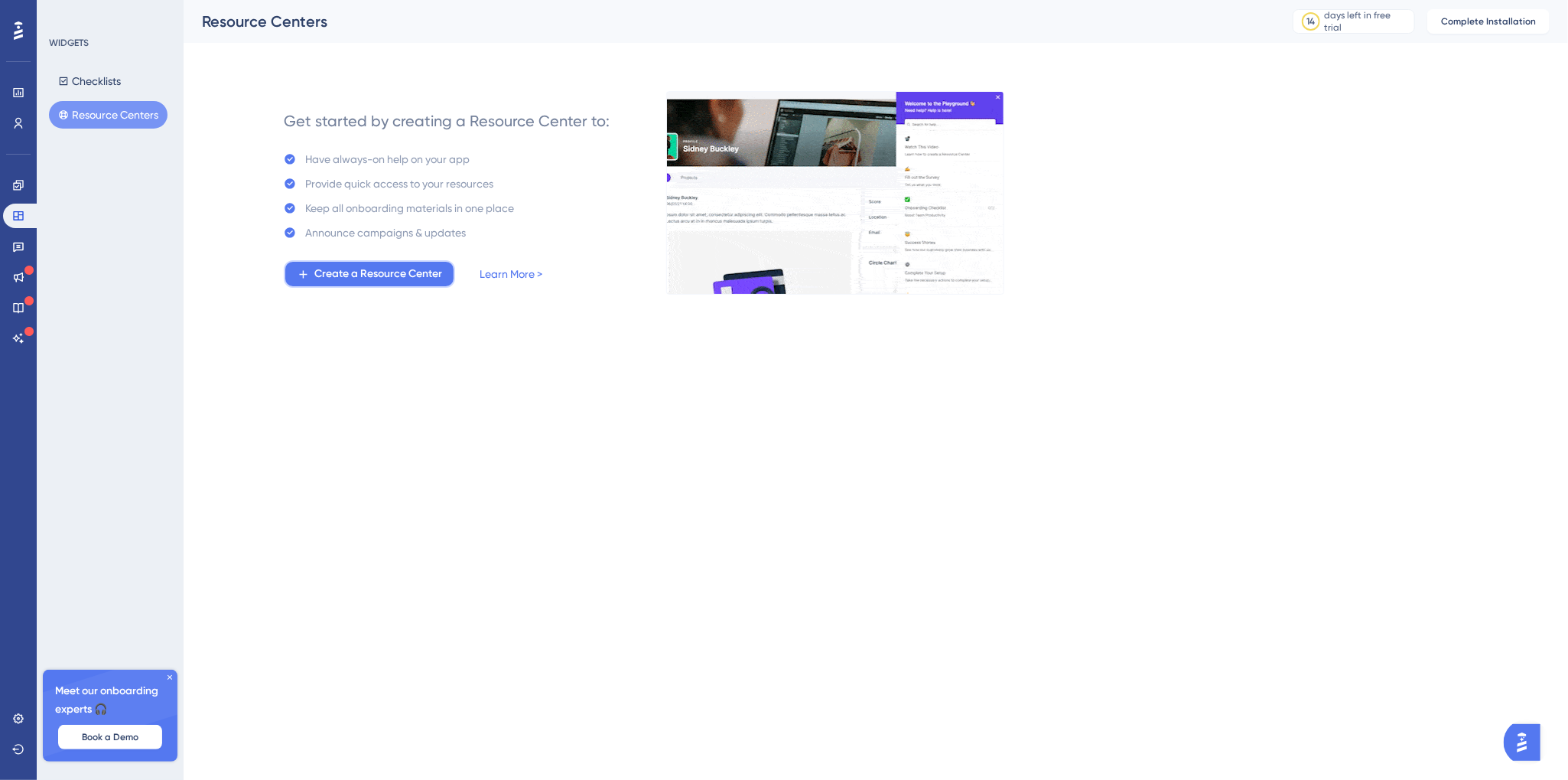
click at [385, 274] on span "Create a Resource Center" at bounding box center [378, 274] width 128 height 18
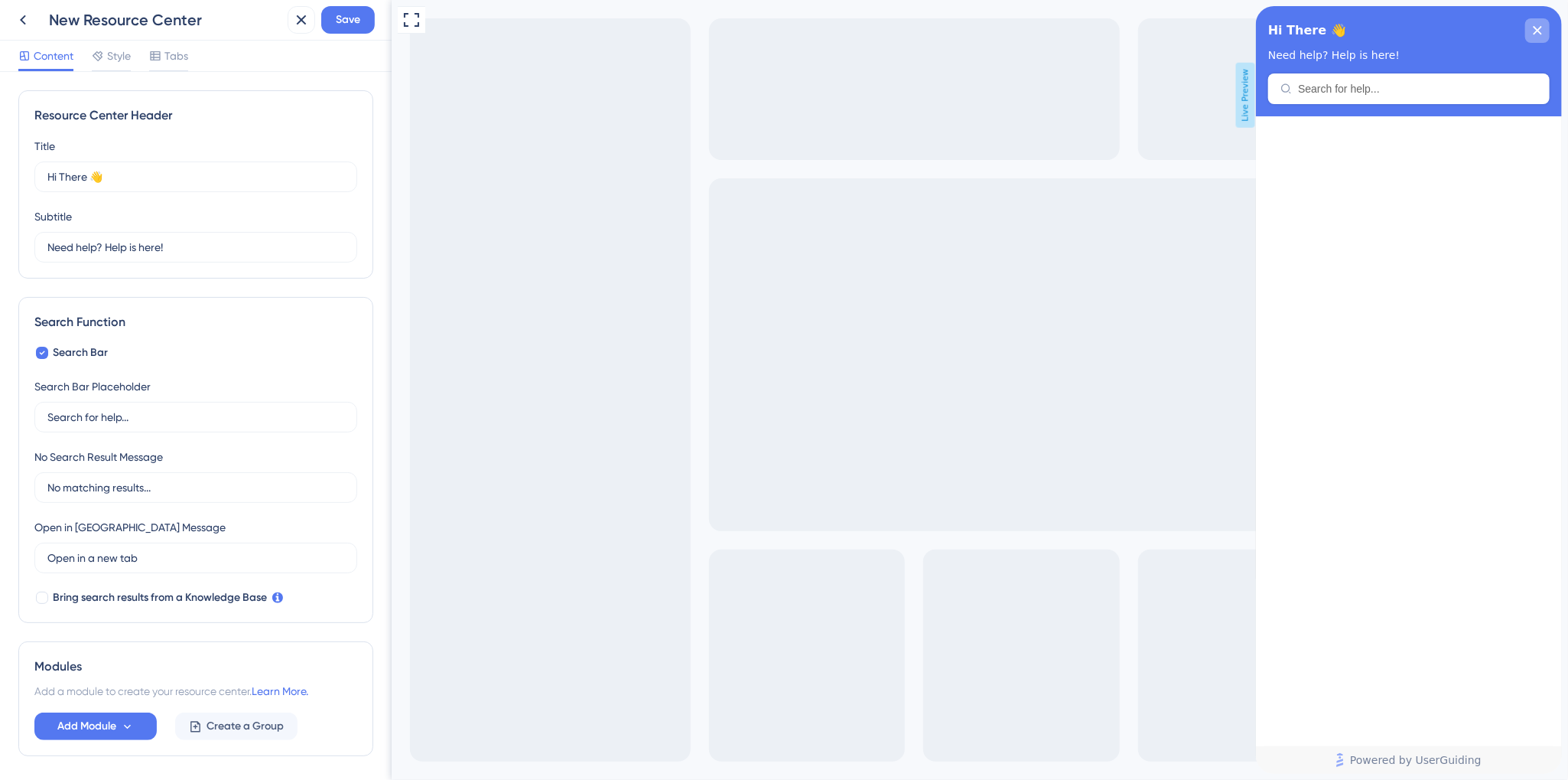
drag, startPoint x: 1540, startPoint y: 35, endPoint x: 1411, endPoint y: 14, distance: 130.7
click at [1540, 35] on div "close resource center" at bounding box center [1537, 30] width 25 height 25
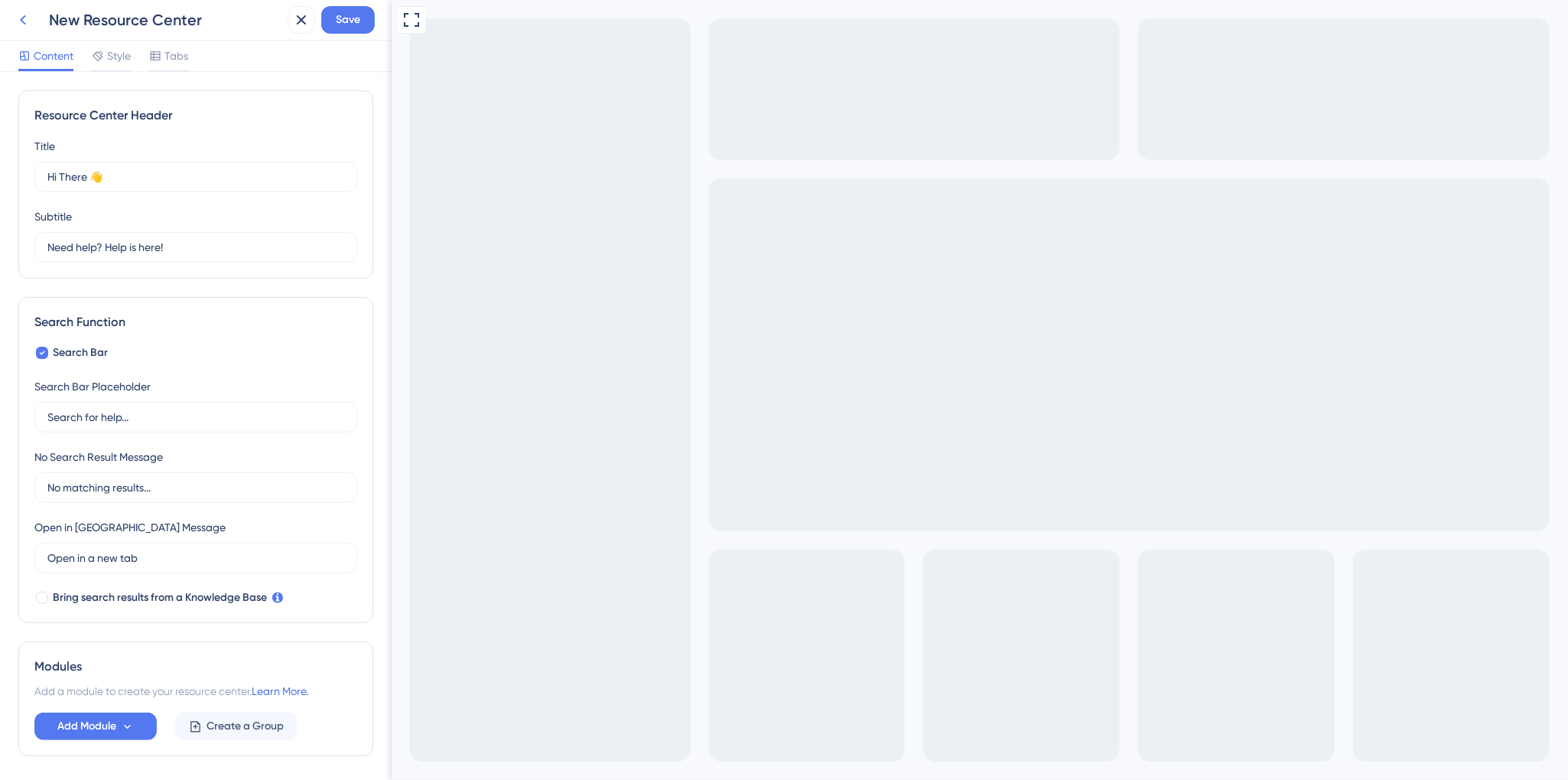
click at [15, 21] on icon at bounding box center [22, 19] width 18 height 18
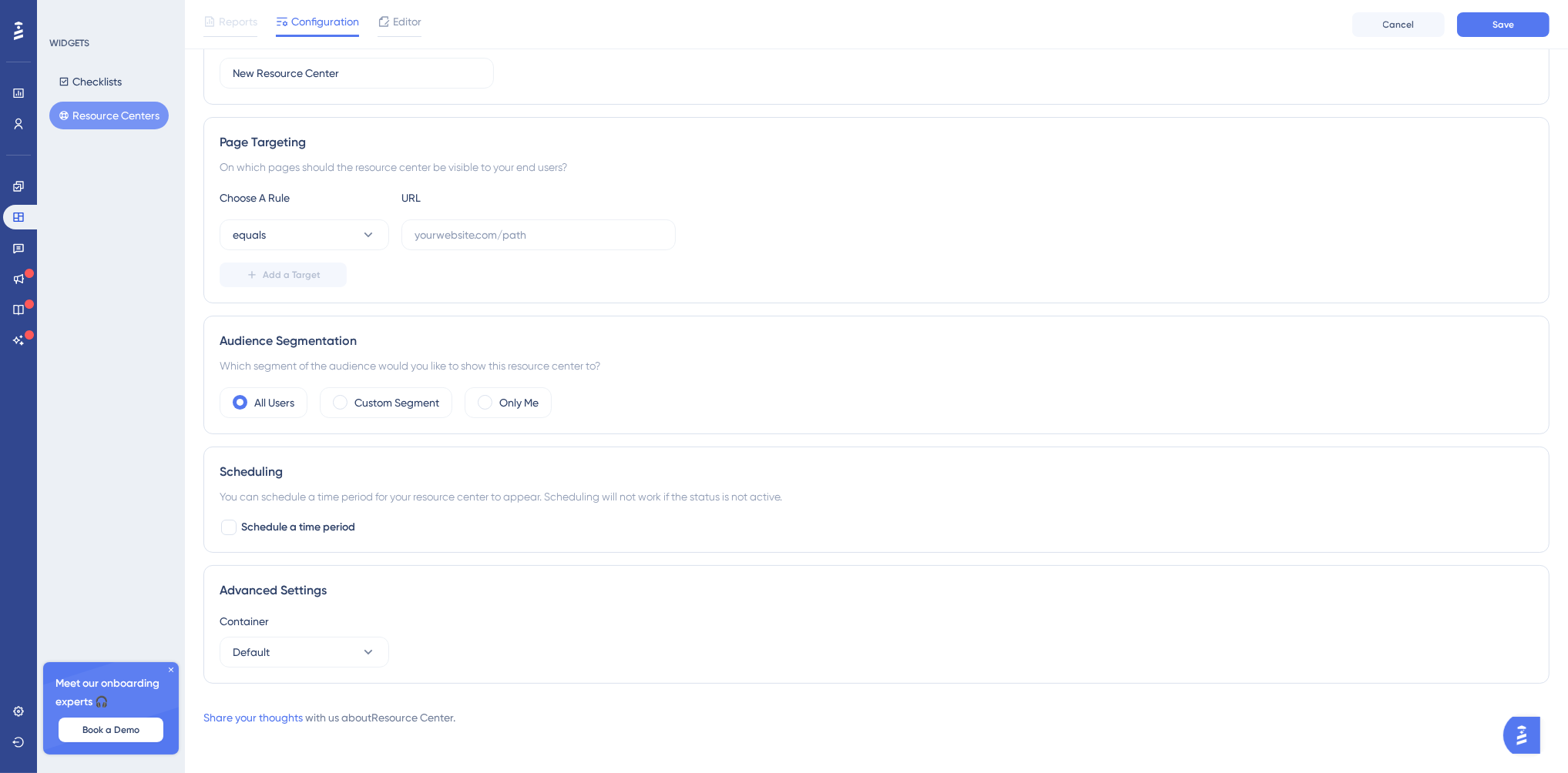
scroll to position [176, 0]
click at [171, 671] on icon at bounding box center [170, 670] width 9 height 9
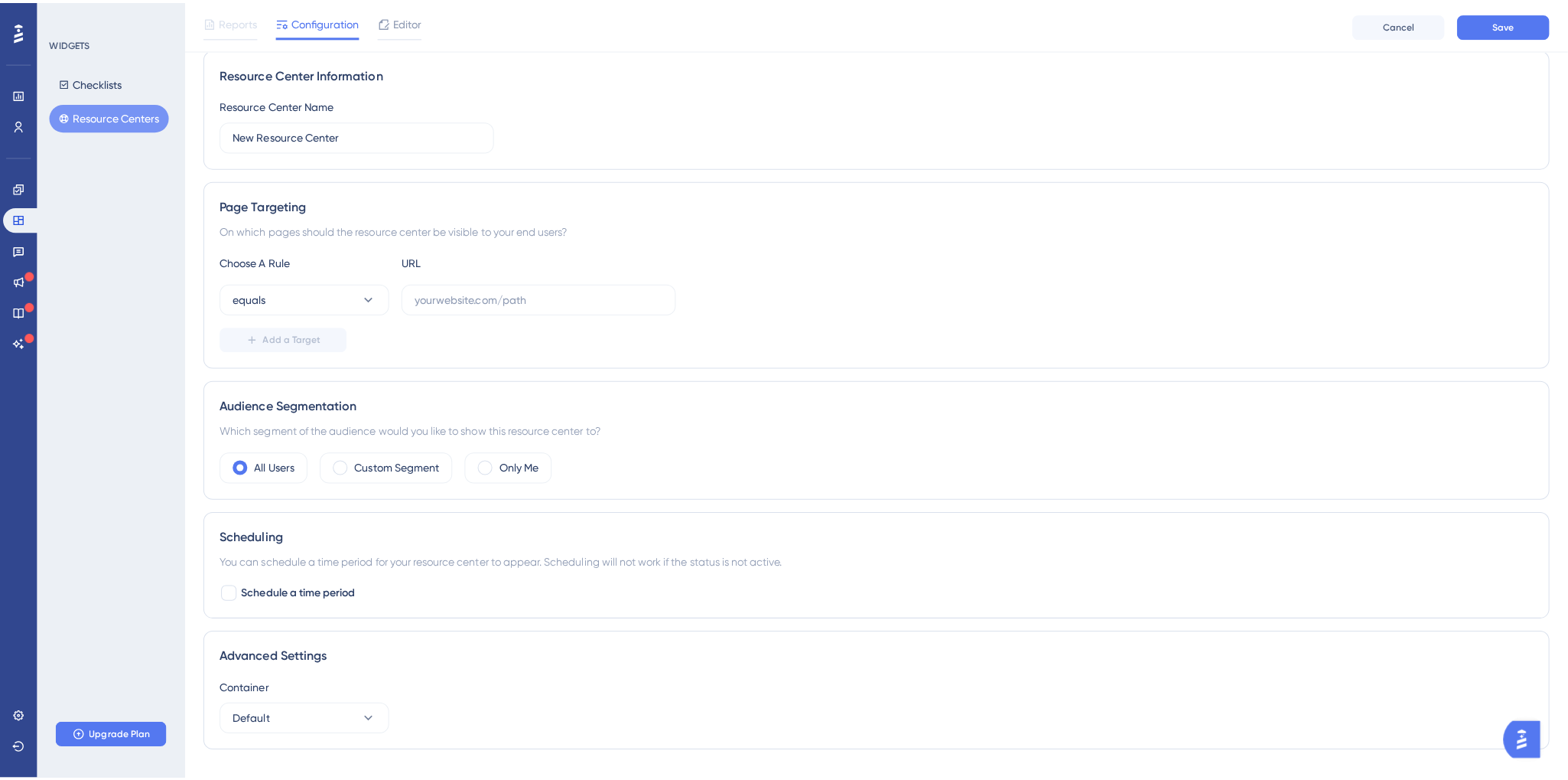
scroll to position [0, 0]
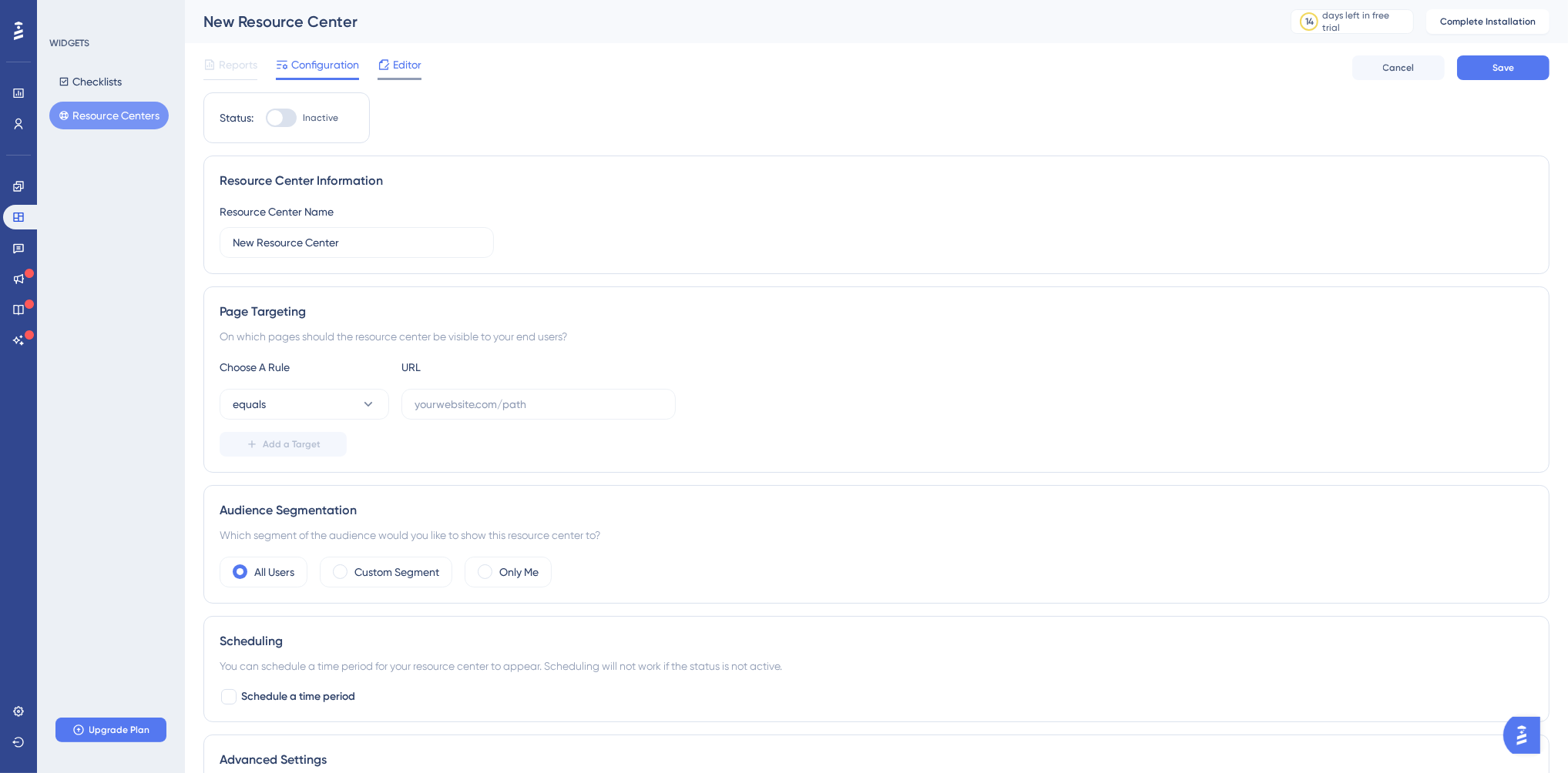
click at [404, 67] on span "Editor" at bounding box center [406, 65] width 28 height 19
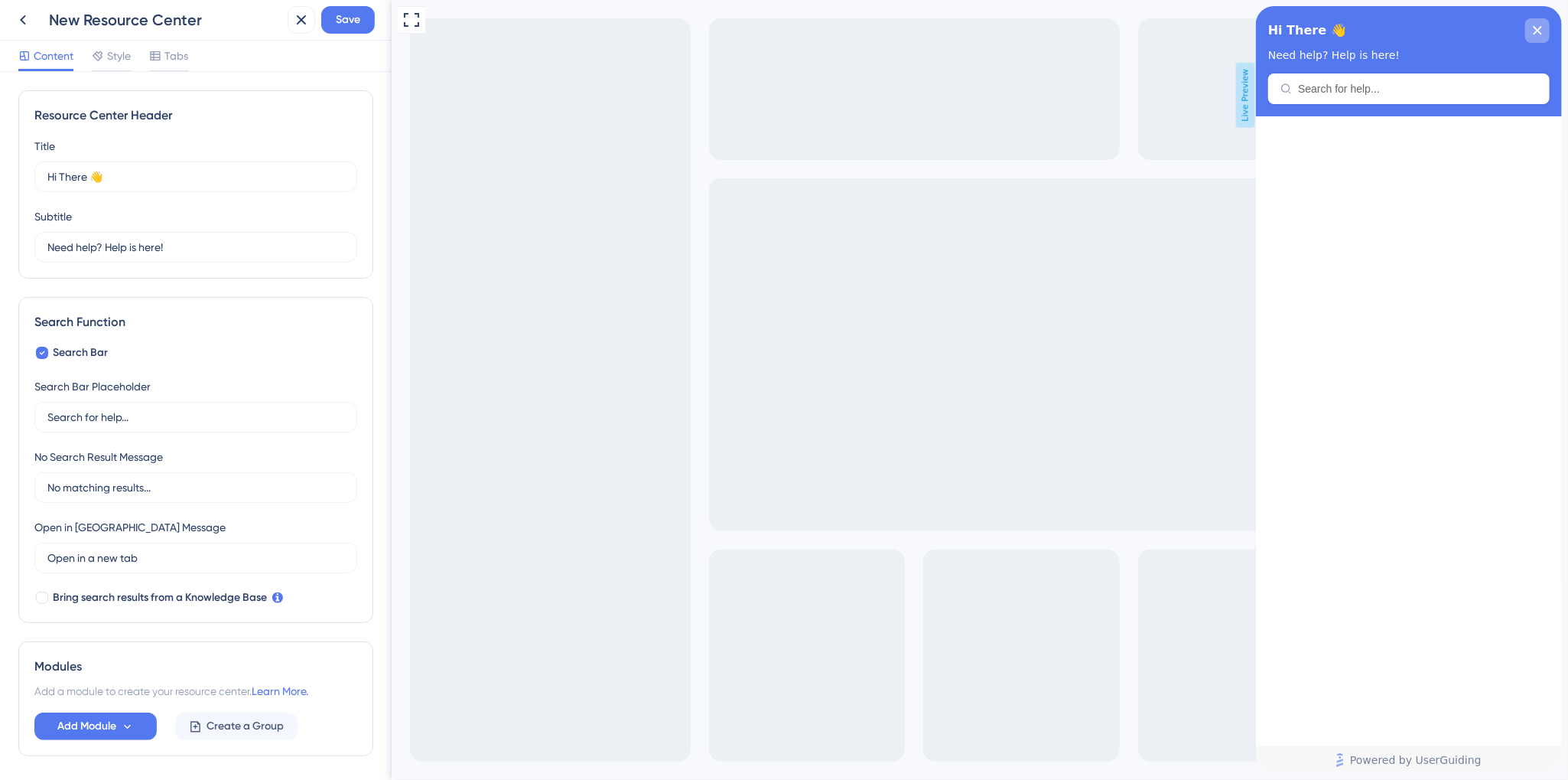
click at [1540, 29] on icon "close resource center" at bounding box center [1536, 30] width 9 height 9
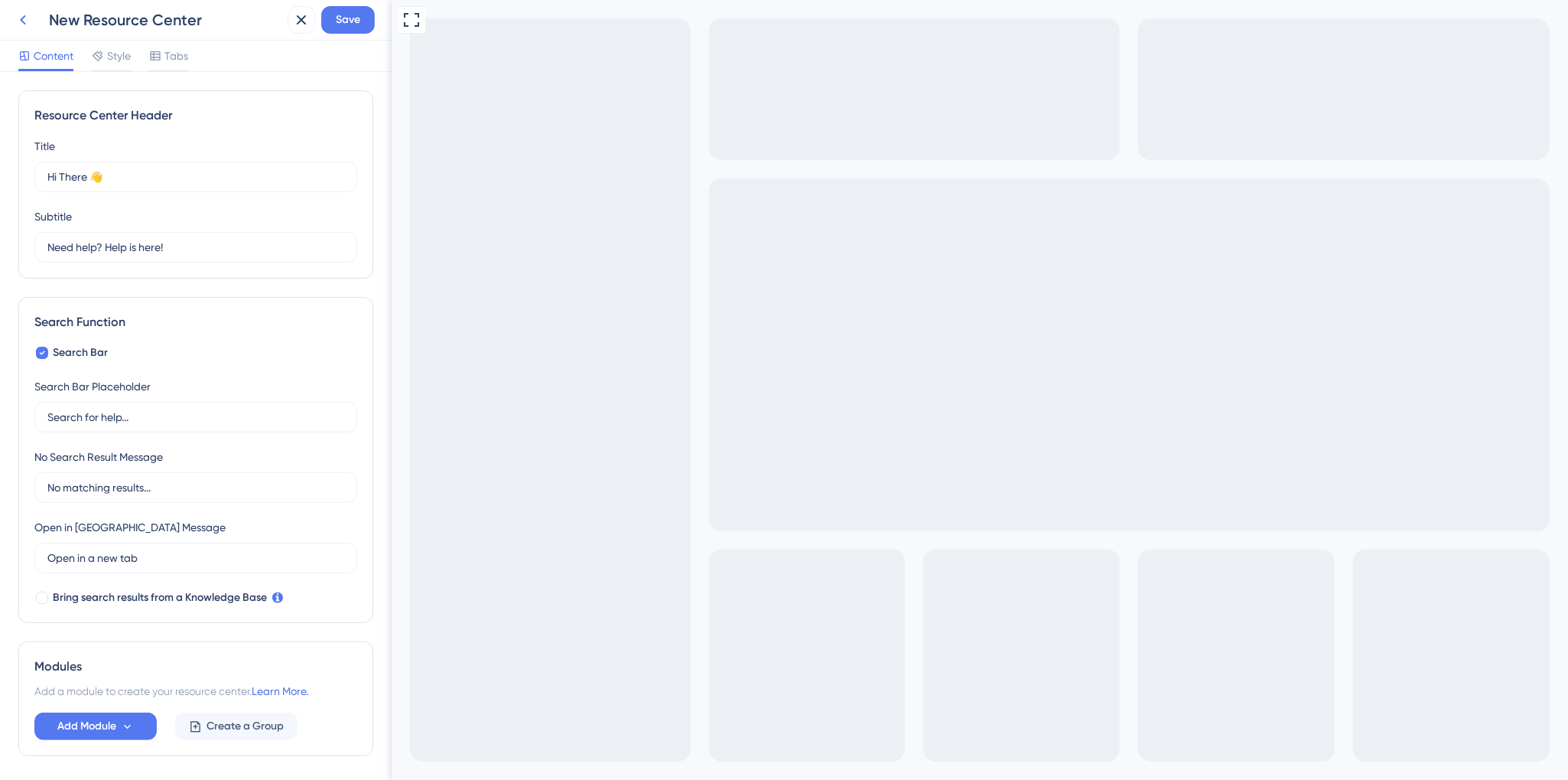
click at [29, 23] on icon at bounding box center [22, 19] width 18 height 18
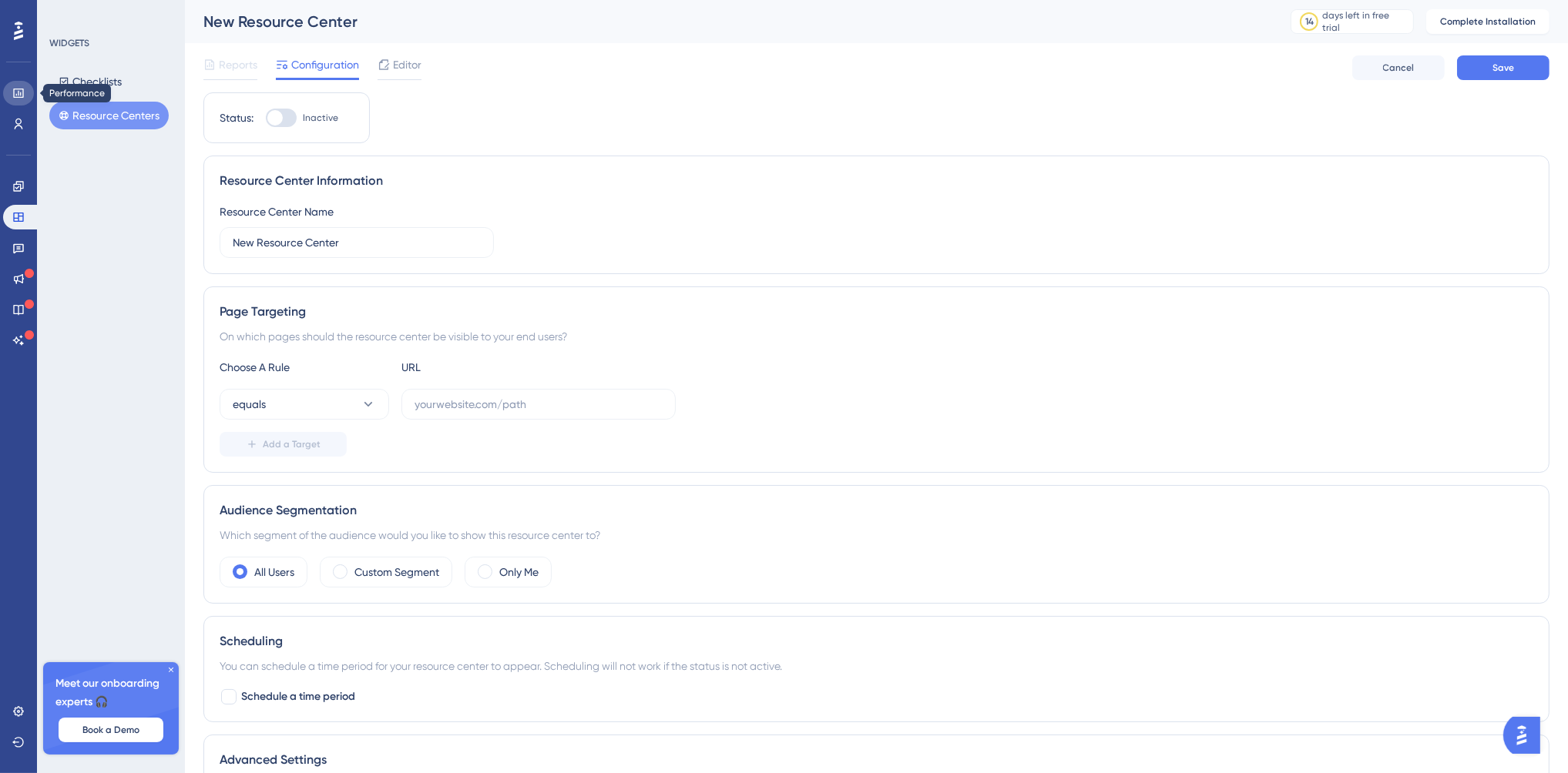
click at [11, 87] on link at bounding box center [19, 93] width 31 height 25
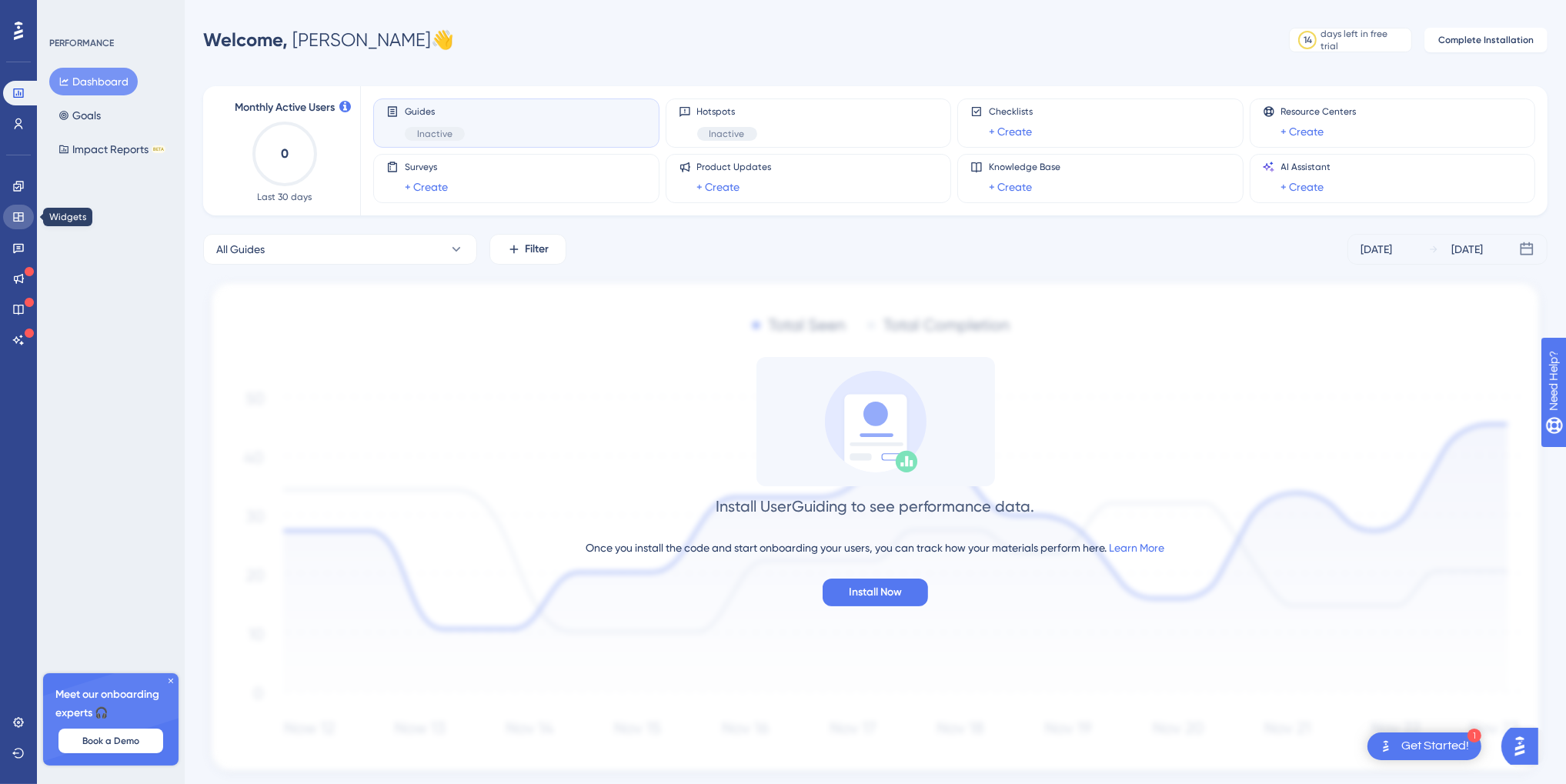
click at [16, 211] on icon at bounding box center [18, 216] width 12 height 12
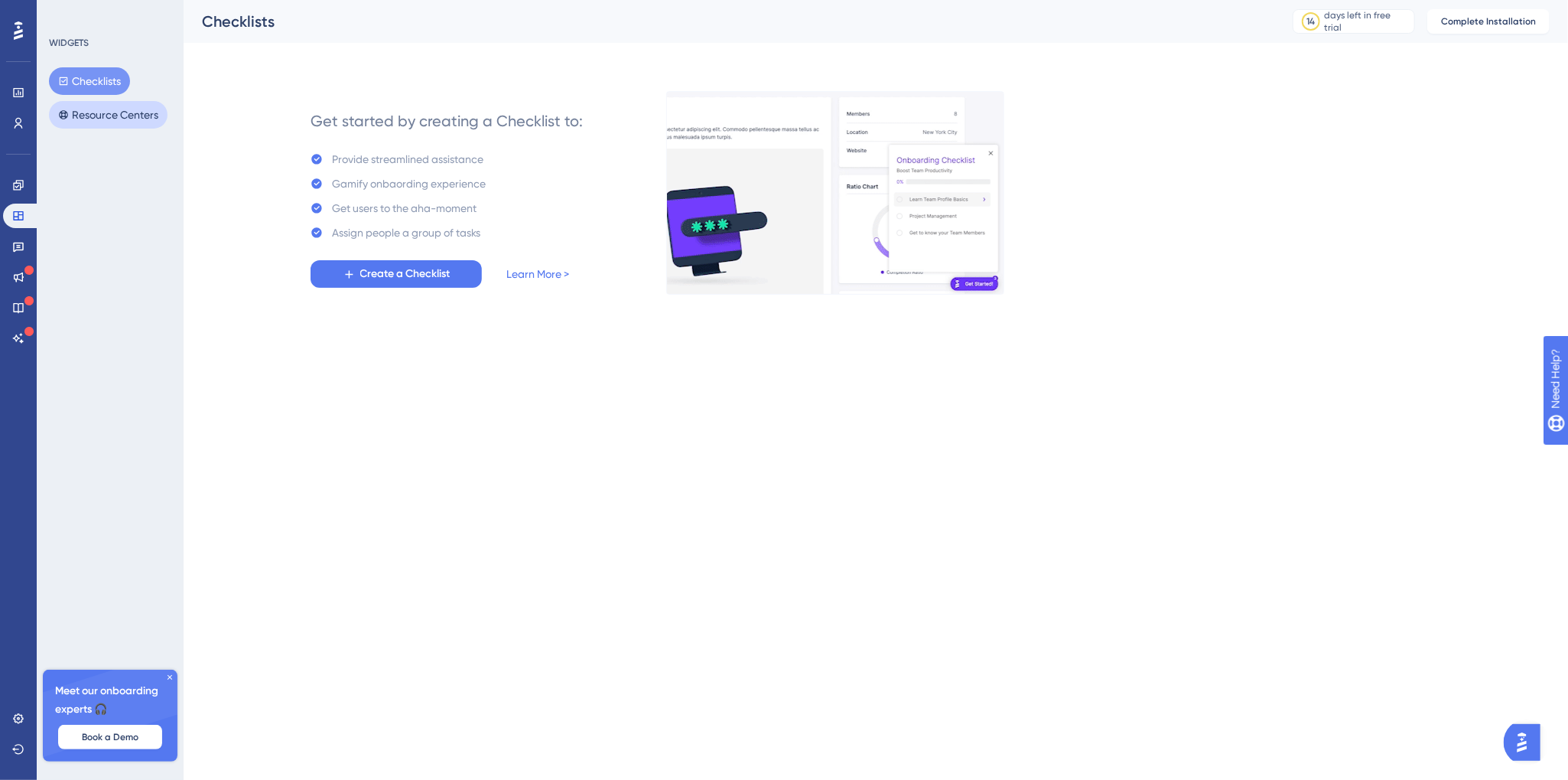
click at [82, 116] on button "Resource Centers" at bounding box center [108, 115] width 119 height 27
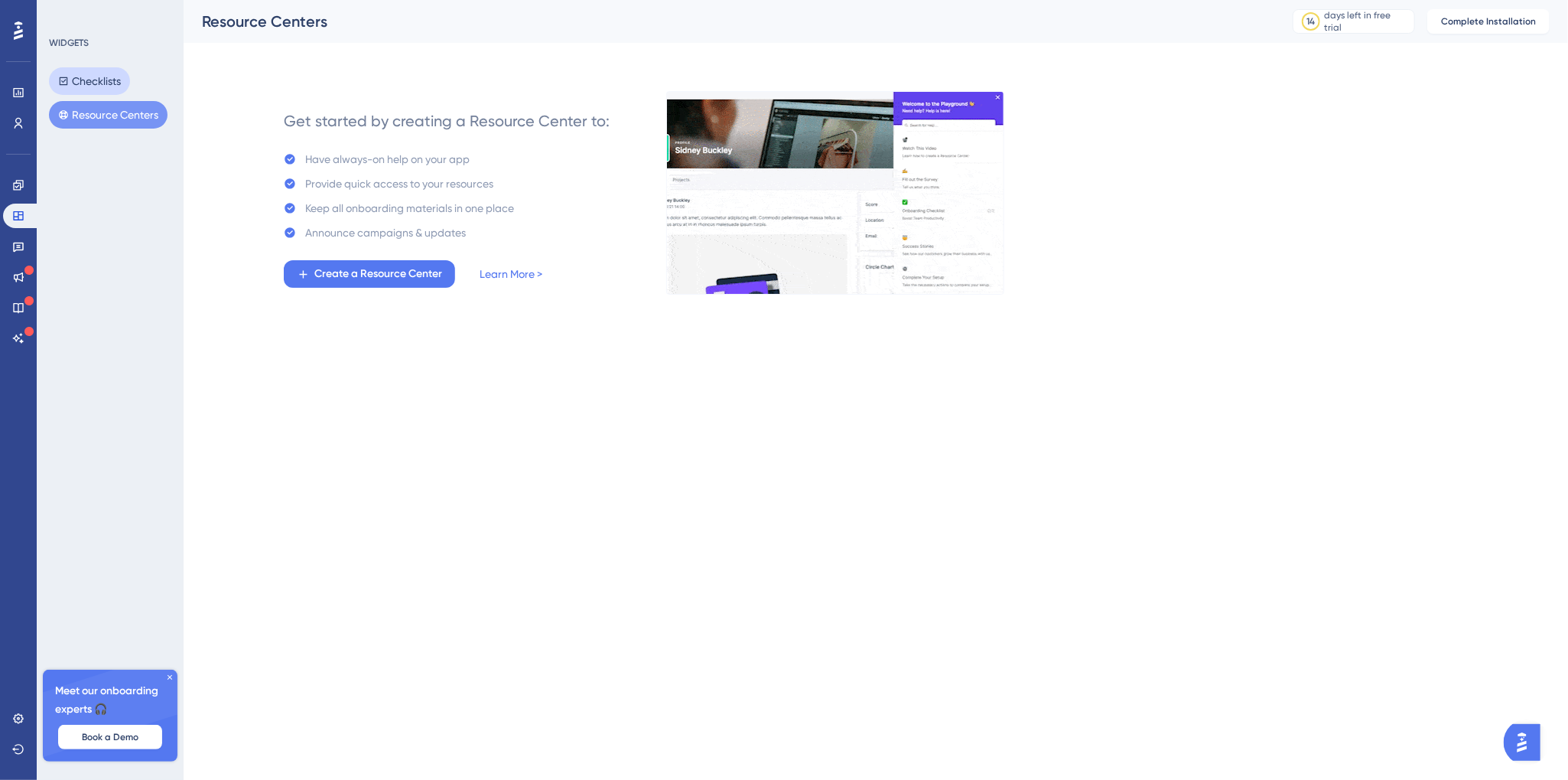
click at [85, 77] on button "Checklists" at bounding box center [89, 81] width 81 height 27
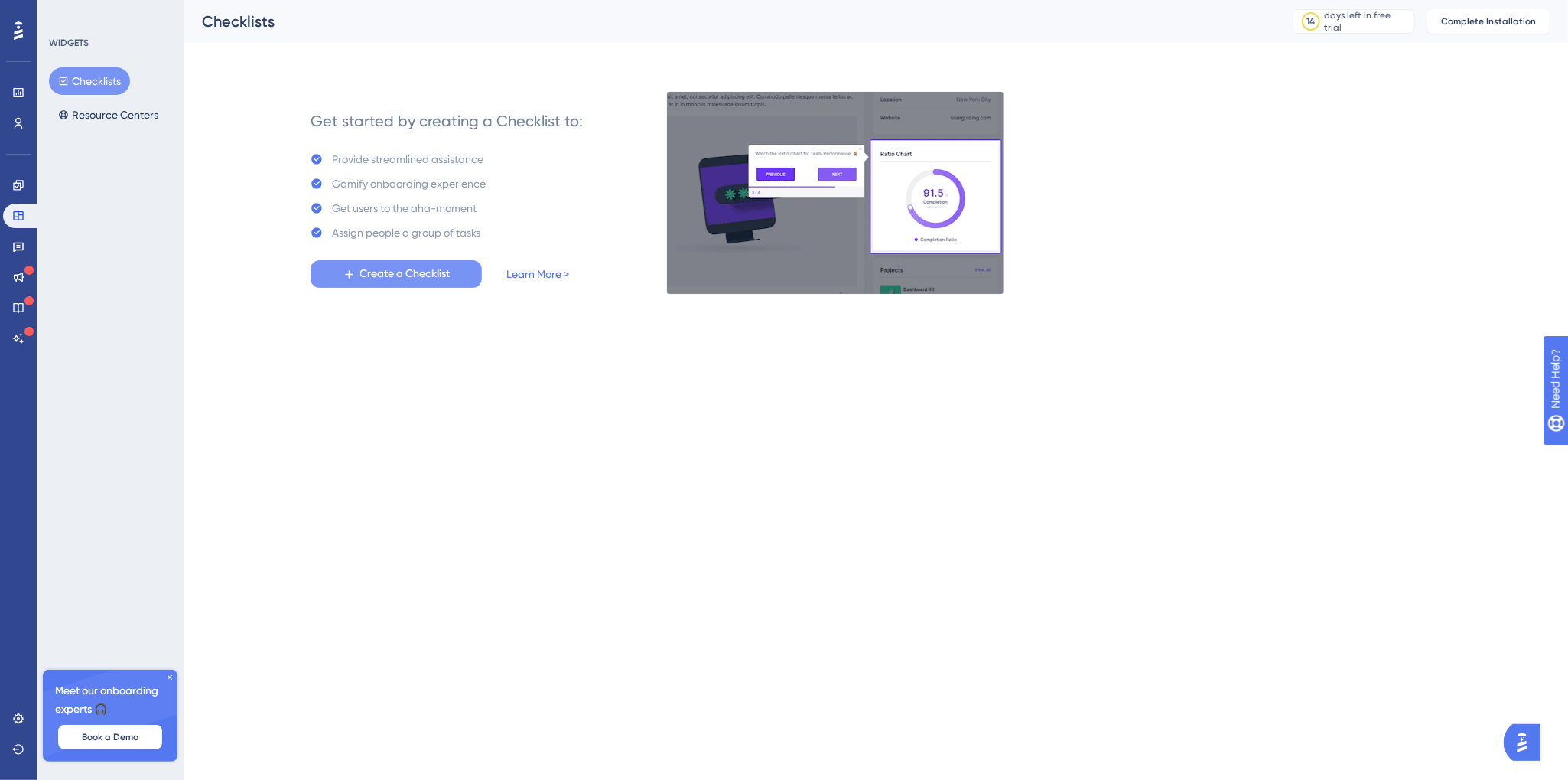
click at [391, 276] on span "Create a Checklist" at bounding box center [405, 274] width 91 height 18
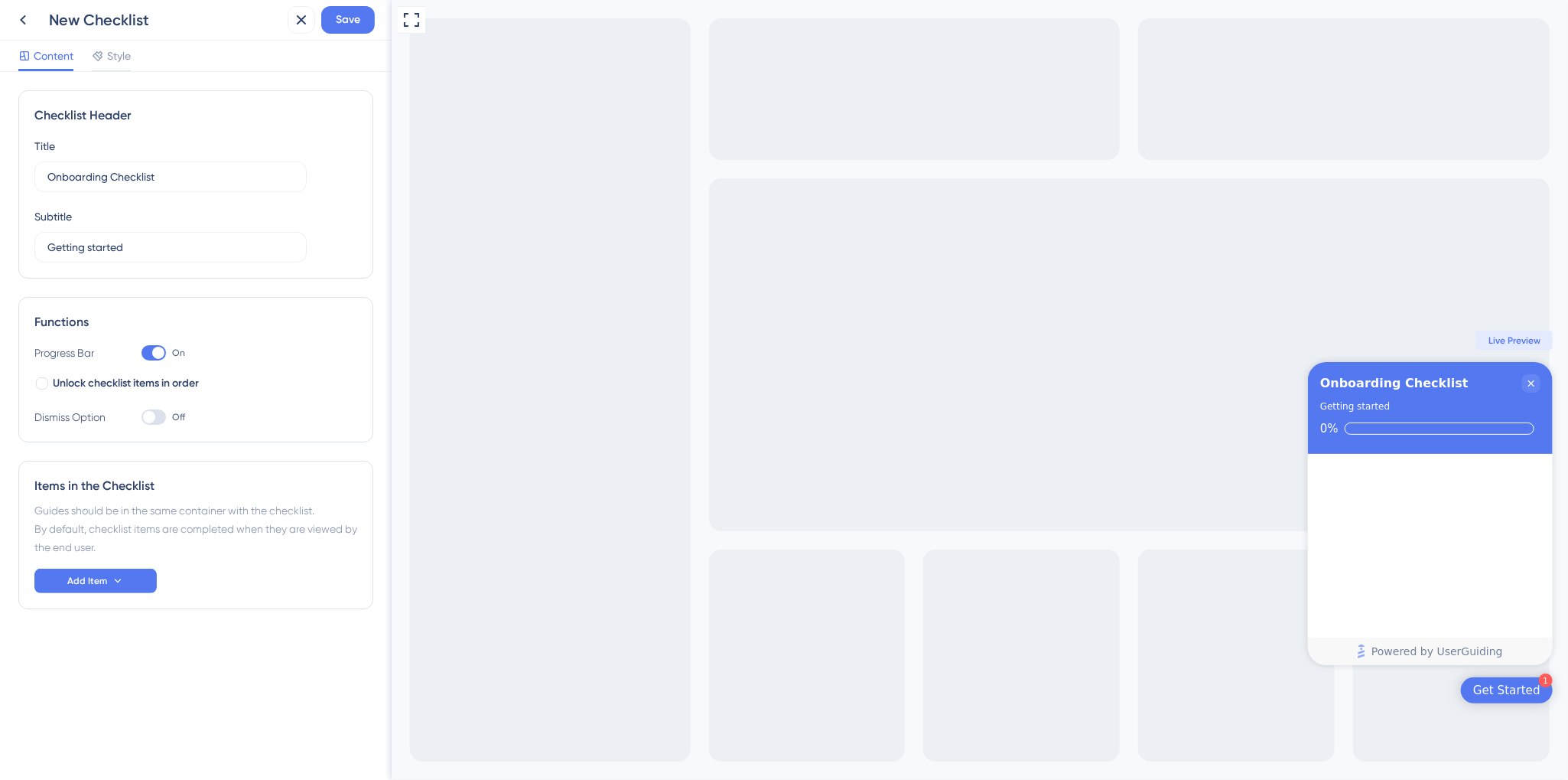
click at [382, 278] on div "Checklist Header Title Onboarding Checklist Subtitle Getting started Functions …" at bounding box center [196, 426] width 391 height 708
